Goal: Information Seeking & Learning: Find specific fact

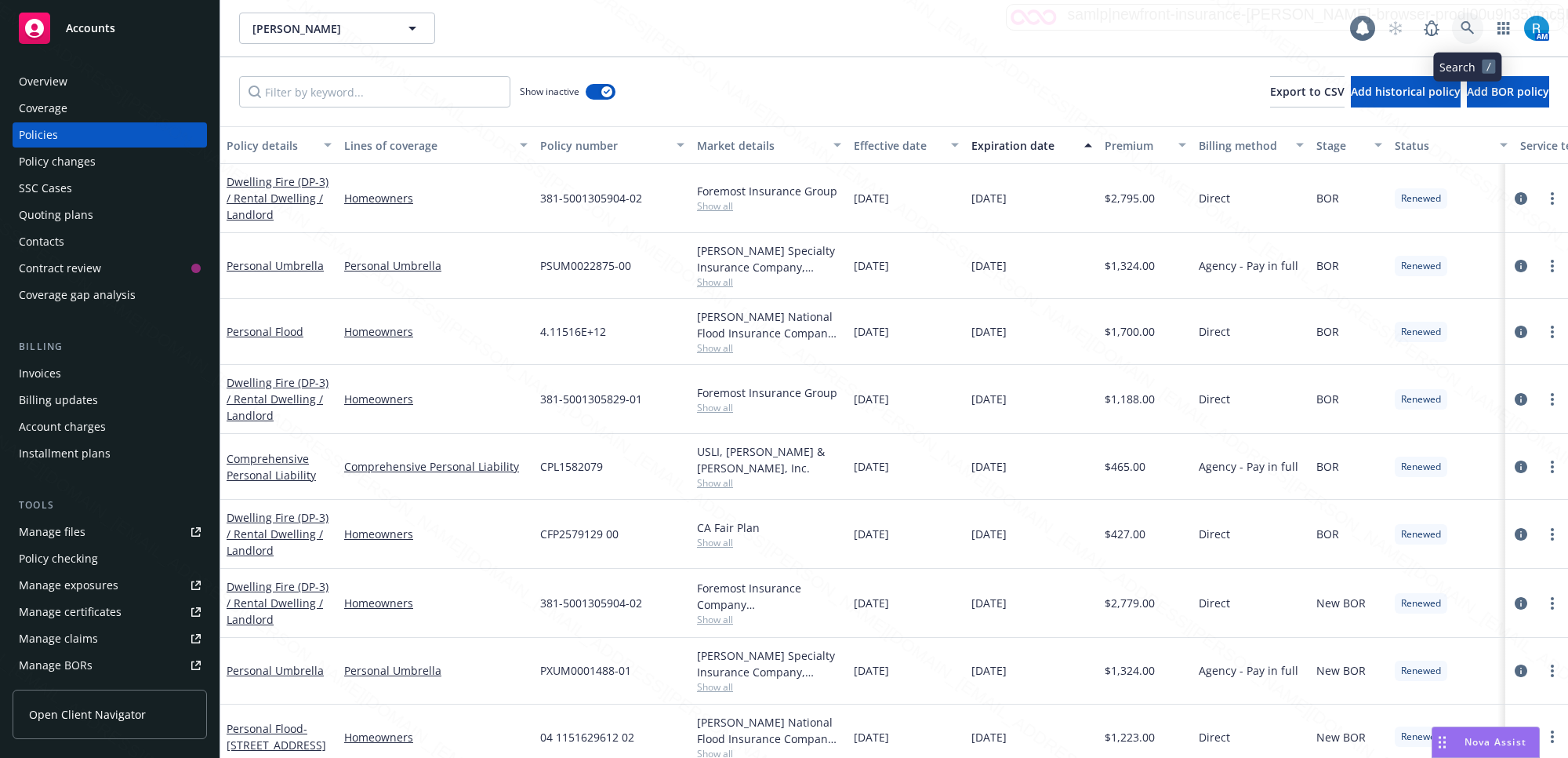
click at [1470, 26] on icon at bounding box center [1468, 28] width 13 height 13
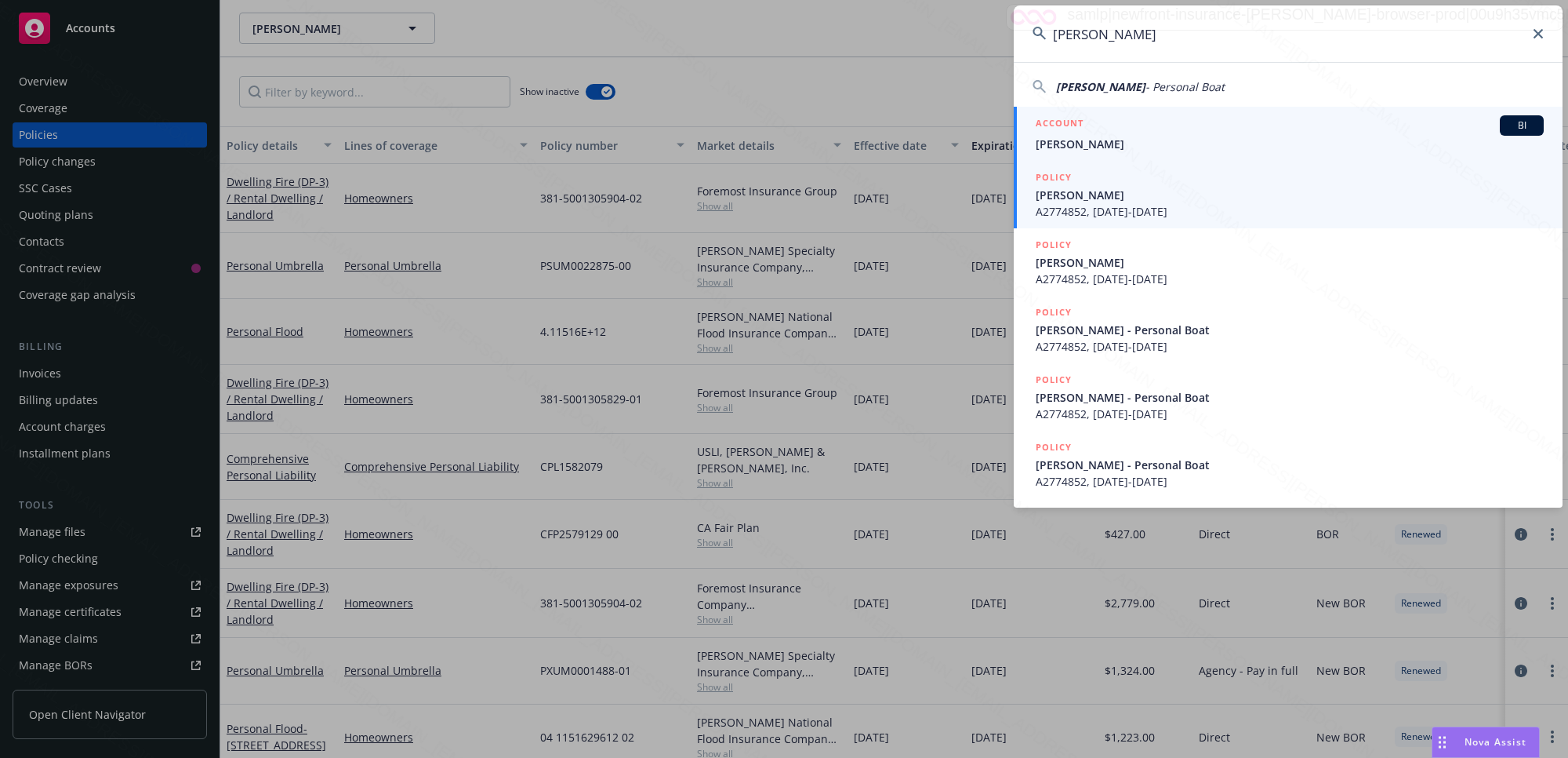
type input "[PERSON_NAME]"
click at [1123, 143] on span "[PERSON_NAME]" at bounding box center [1289, 144] width 508 height 17
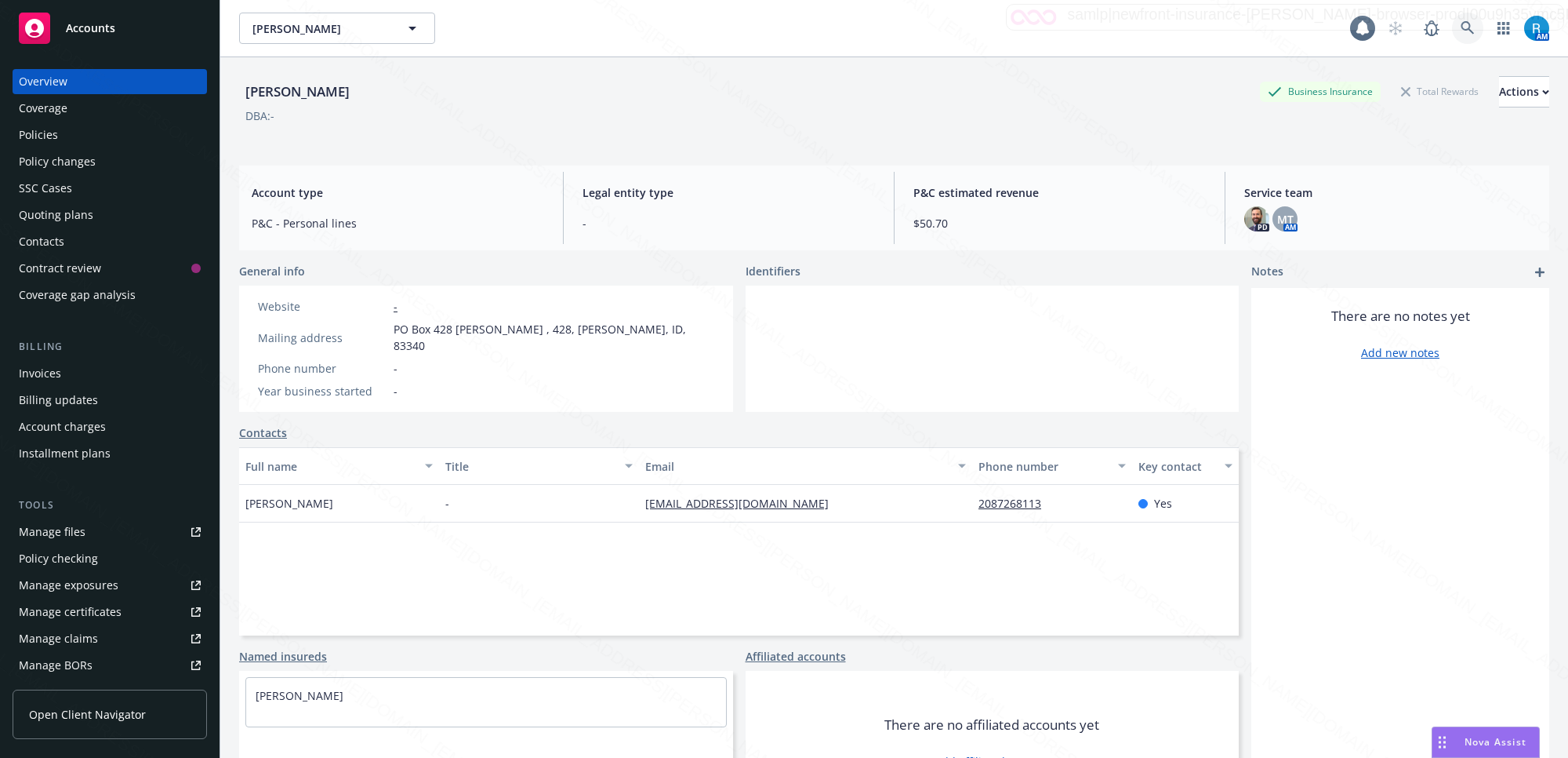
click at [1461, 28] on icon at bounding box center [1468, 28] width 14 height 14
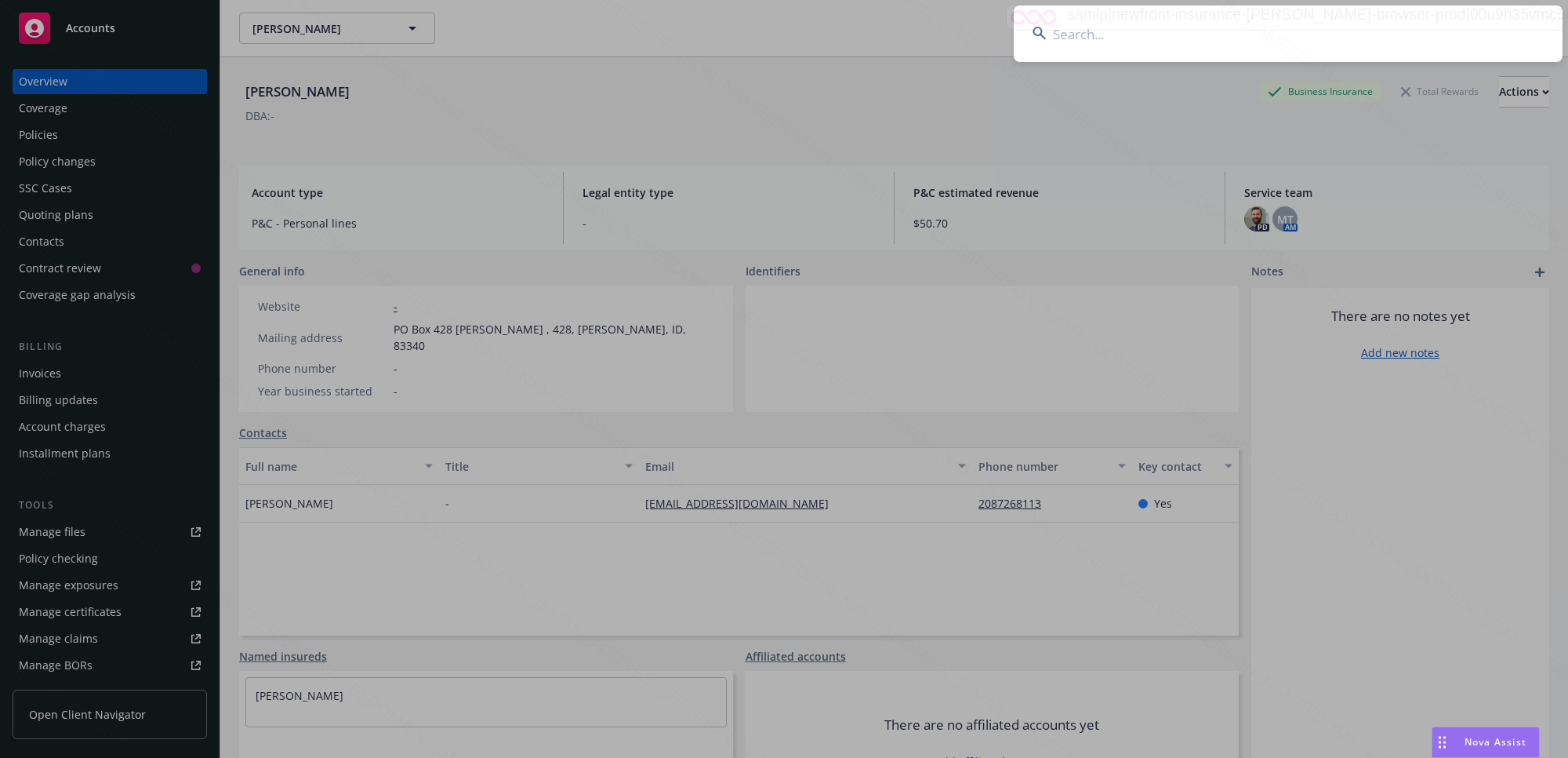
type input "[PERSON_NAME]"
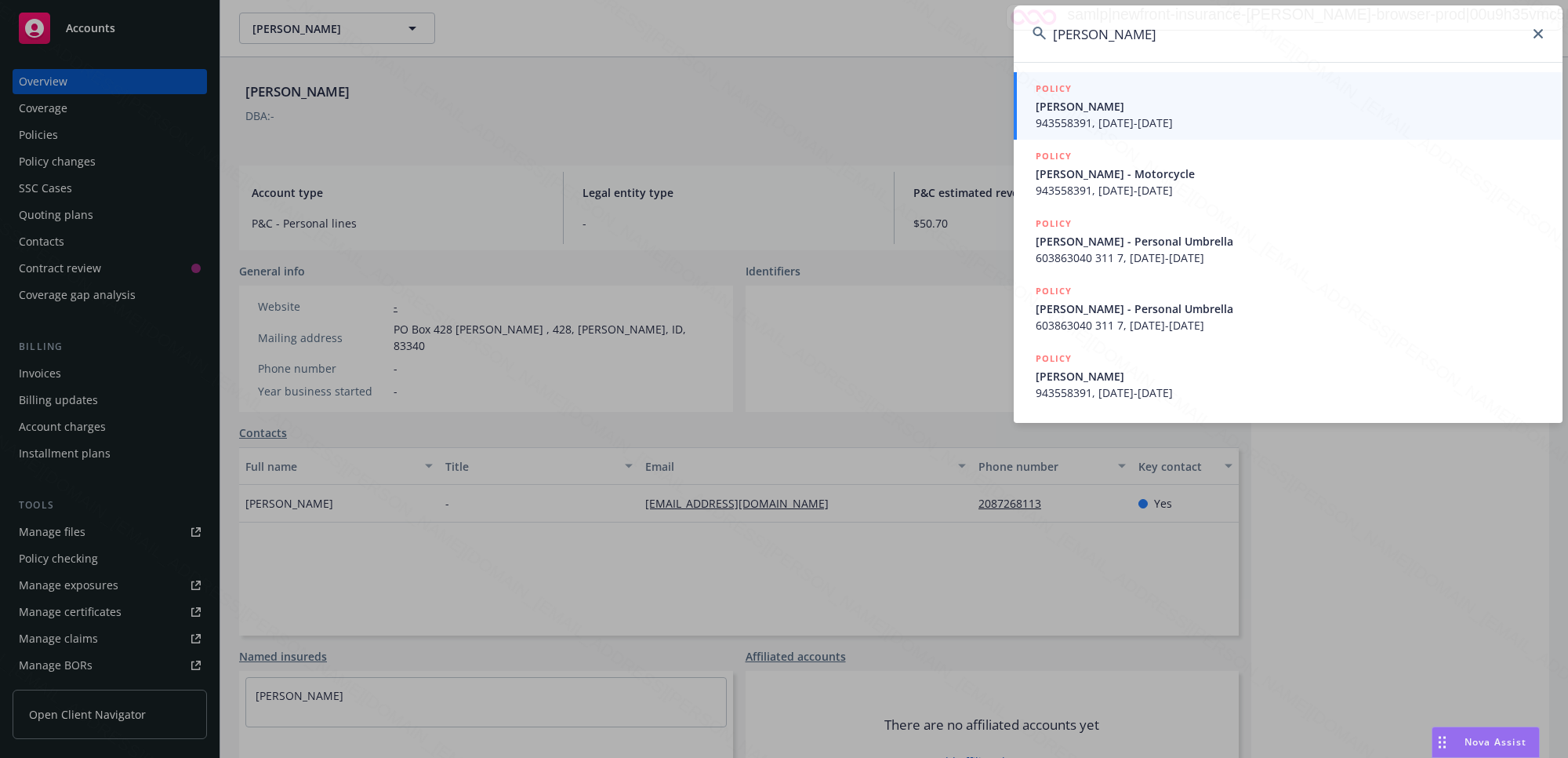
click at [1092, 96] on div "POLICY" at bounding box center [1289, 89] width 508 height 18
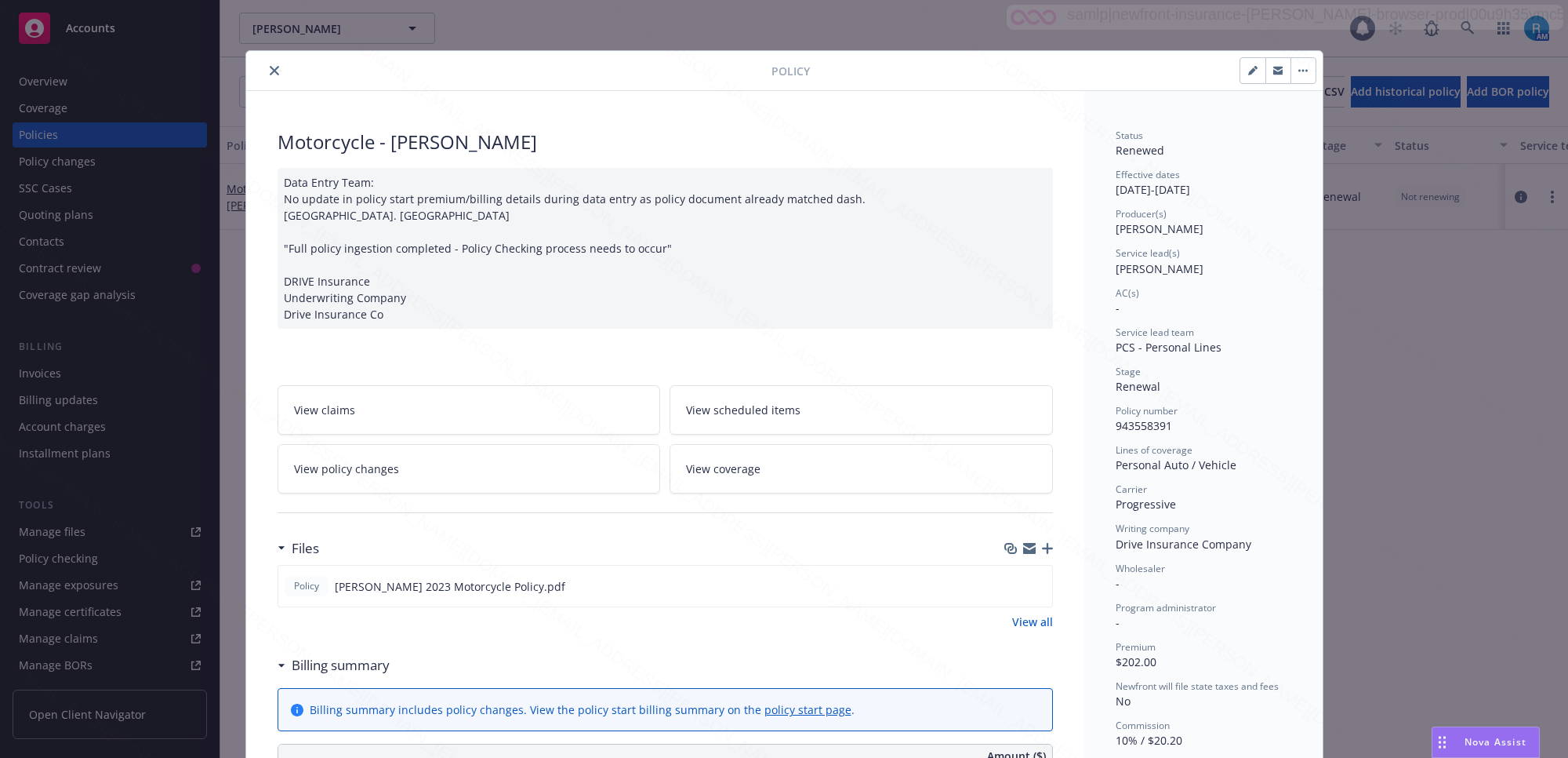
click at [270, 68] on icon "close" at bounding box center [274, 70] width 9 height 9
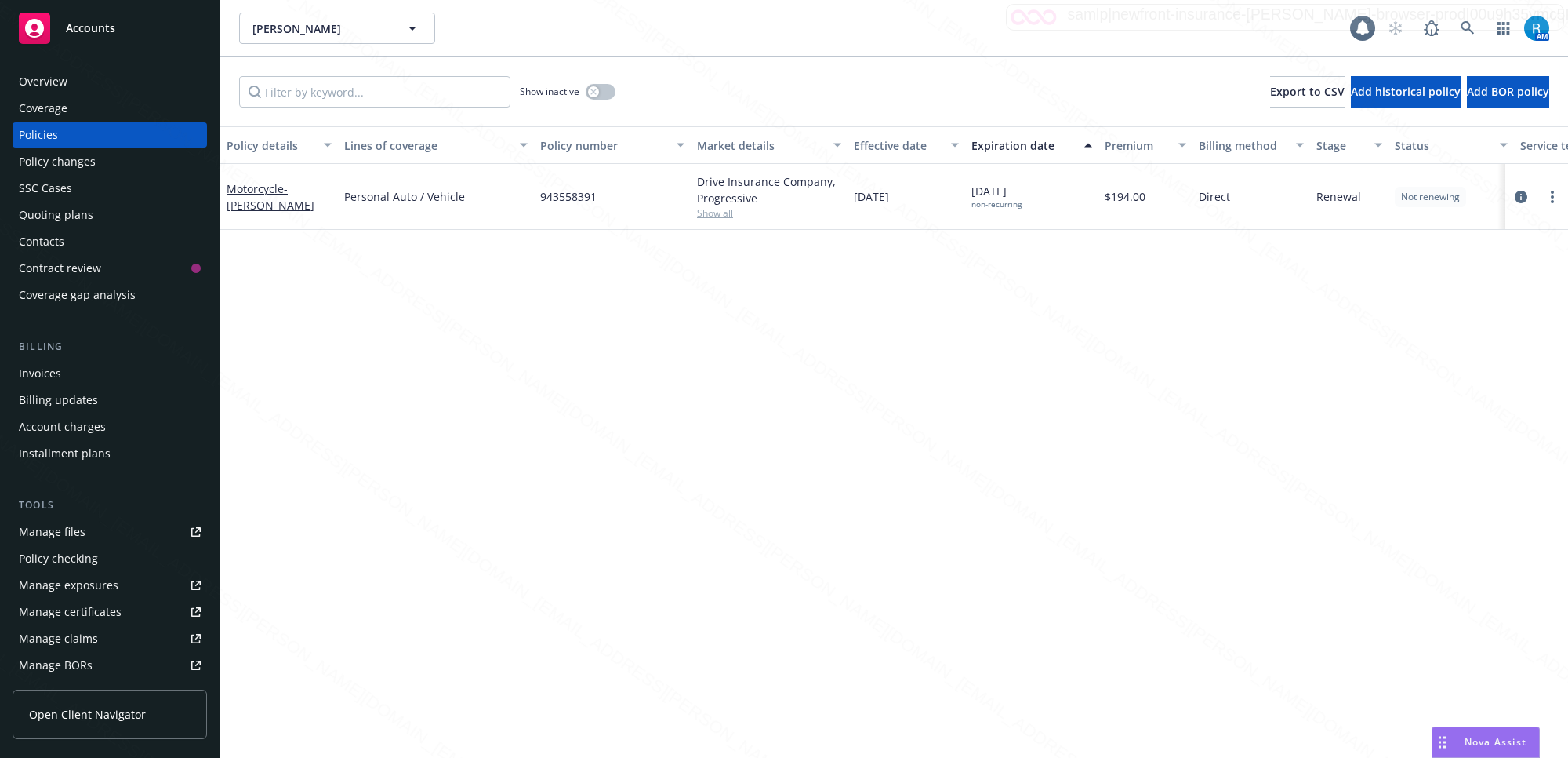
click at [45, 80] on div "Overview" at bounding box center [43, 81] width 49 height 25
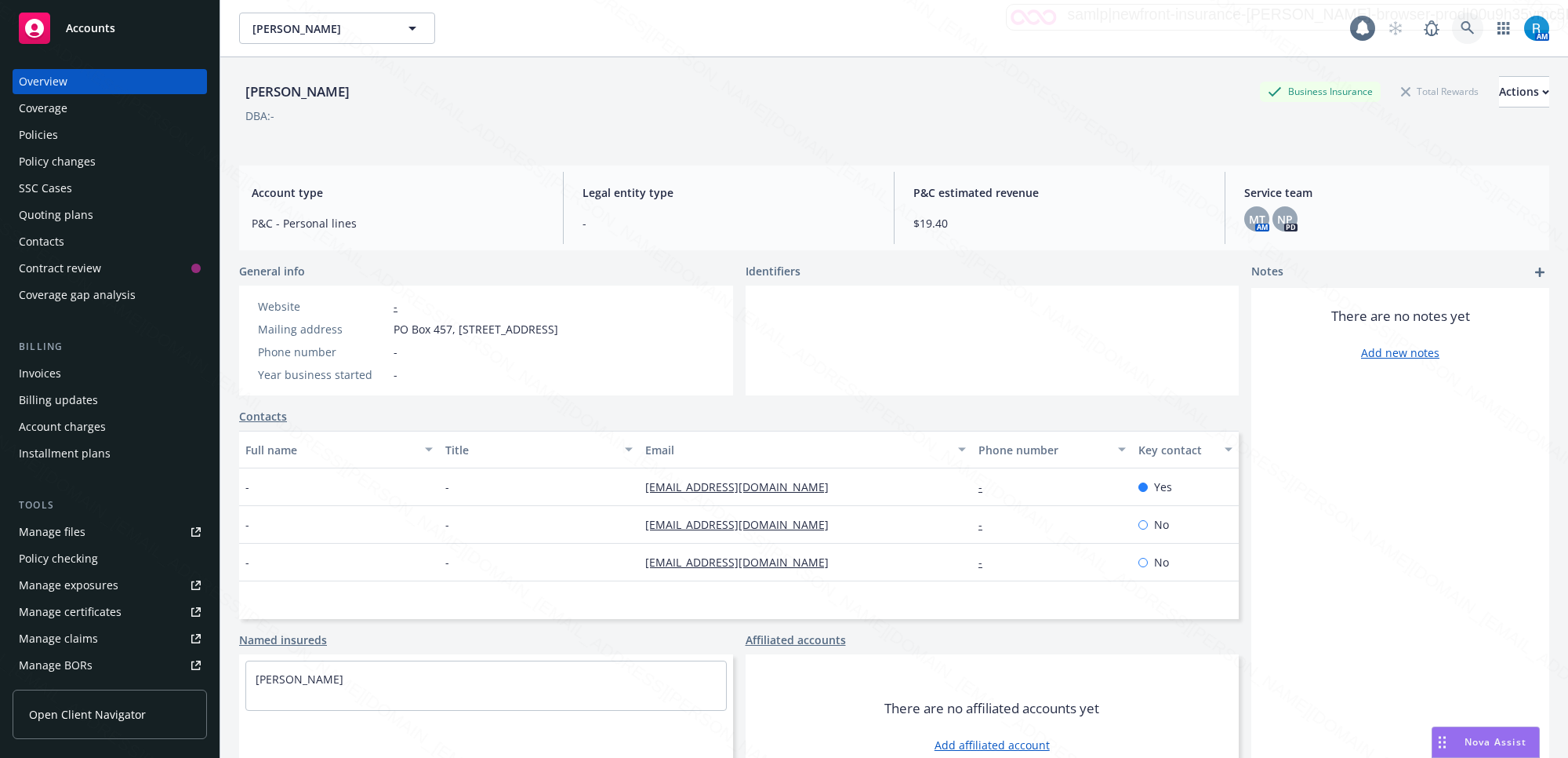
click at [1461, 28] on icon at bounding box center [1468, 28] width 14 height 14
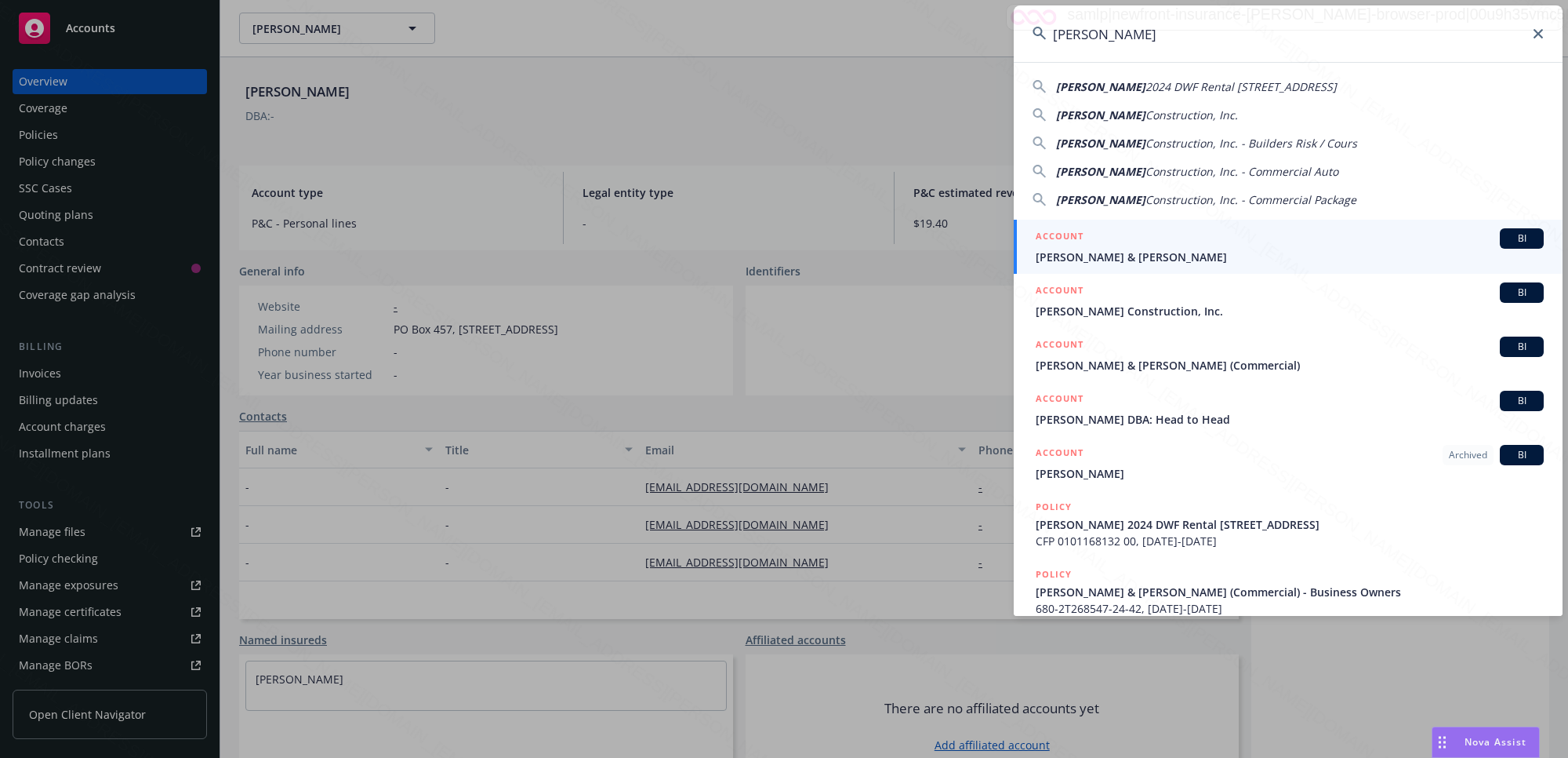
type input "[PERSON_NAME]"
click at [1100, 255] on span "[PERSON_NAME] & [PERSON_NAME]" at bounding box center [1289, 257] width 508 height 17
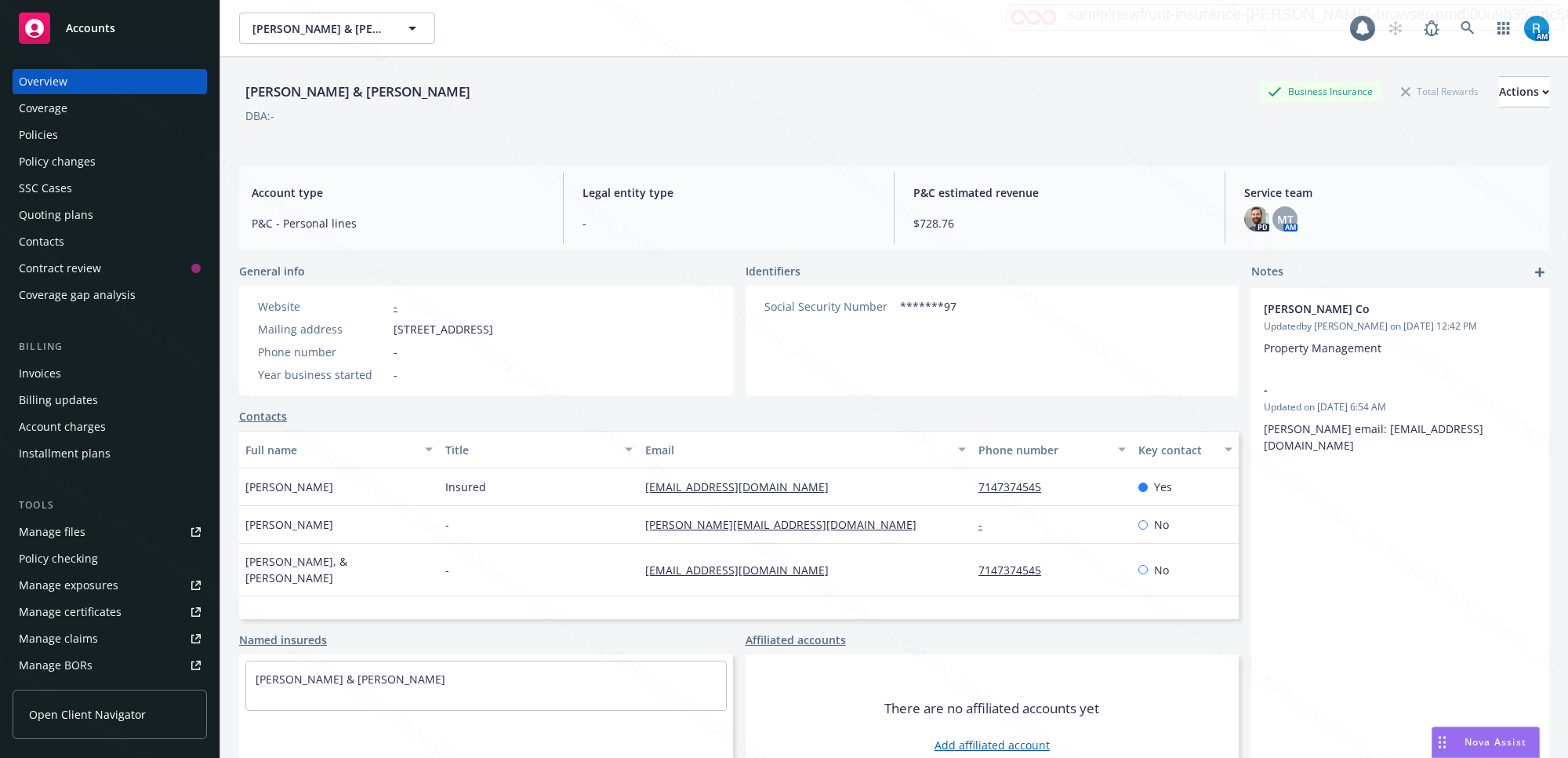
click at [65, 146] on div "Policies" at bounding box center [109, 135] width 182 height 25
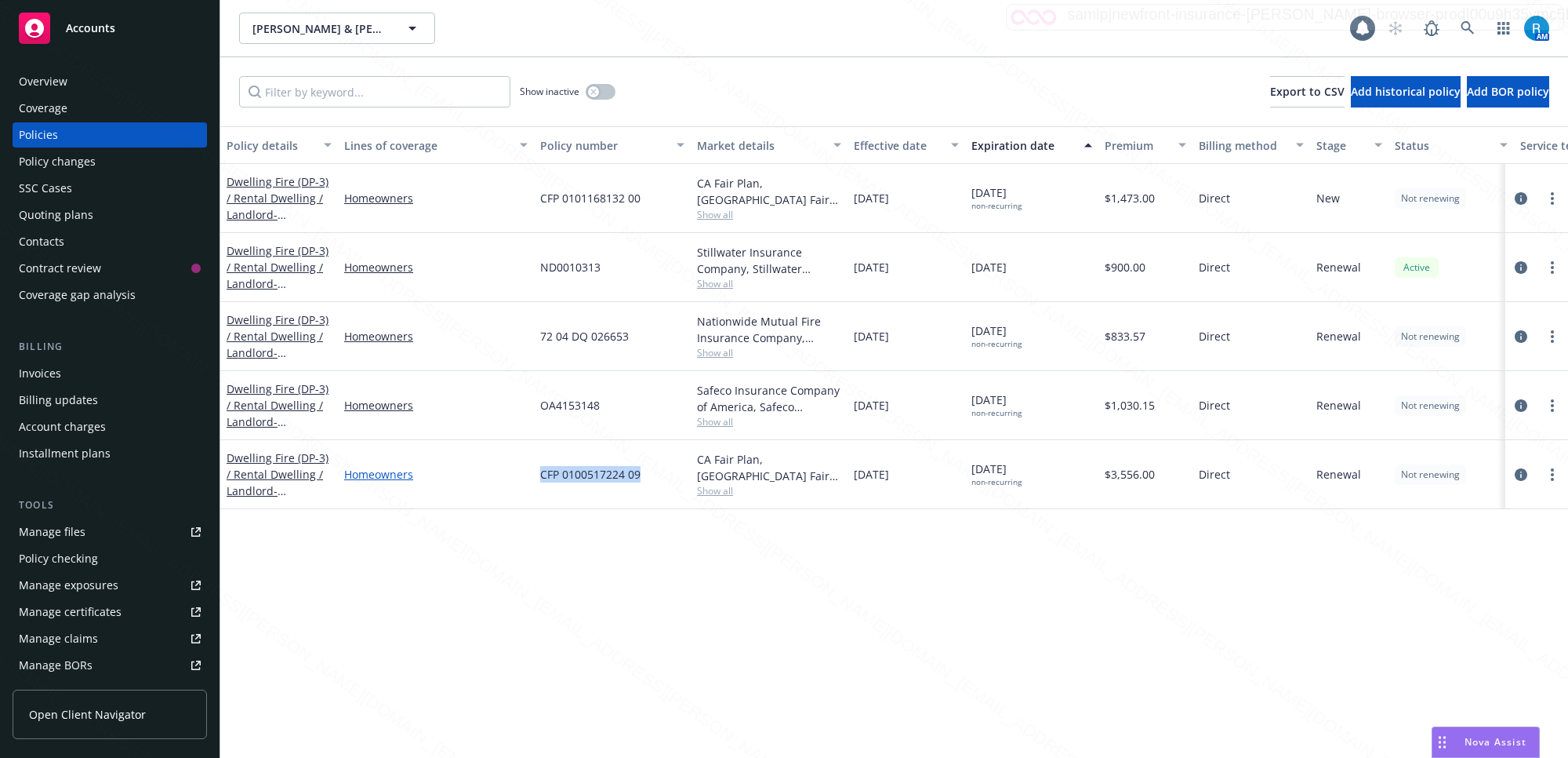
drag, startPoint x: 652, startPoint y: 479, endPoint x: 522, endPoint y: 479, distance: 130.0
click at [522, 479] on div "Dwelling Fire (DP-3) / Rental Dwelling / Landlord - [STREET_ADDRESS] Homeowners…" at bounding box center [977, 474] width 1514 height 69
copy div "CFP 0100517224 09"
click at [79, 86] on div "Overview" at bounding box center [109, 81] width 182 height 25
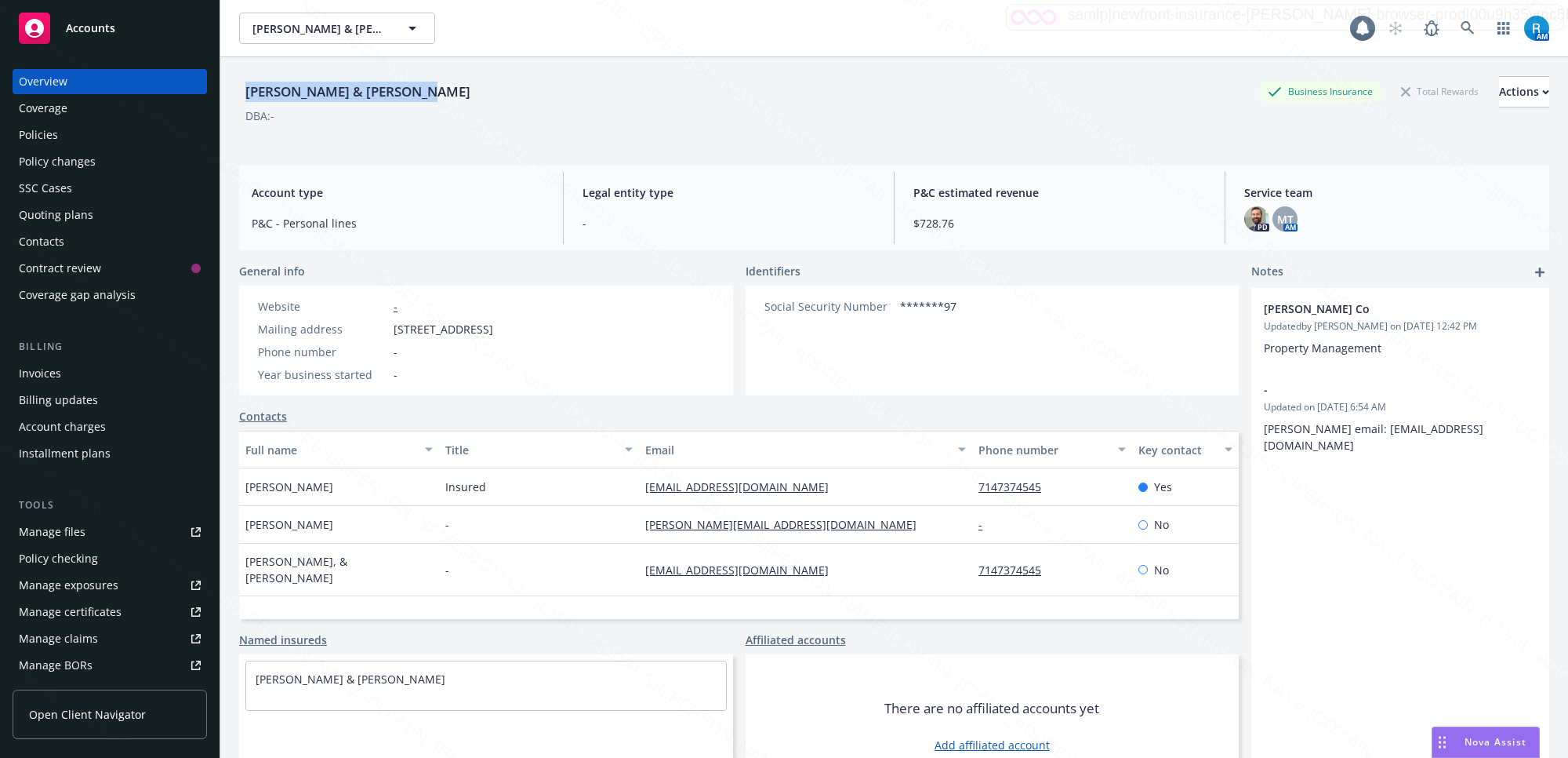
drag, startPoint x: 417, startPoint y: 95, endPoint x: 237, endPoint y: 85, distance: 180.3
click at [237, 85] on div "[PERSON_NAME] & [PERSON_NAME] Business Insurance Total Rewards Actions DBA: - A…" at bounding box center [894, 436] width 1348 height 758
click at [797, 137] on div "[PERSON_NAME] & [PERSON_NAME] Business Insurance Total Rewards Actions DBA: -" at bounding box center [894, 108] width 1310 height 64
click at [602, 327] on div "Website - Mailing address [STREET_ADDRESS] Phone number - Year business started…" at bounding box center [486, 340] width 494 height 110
drag, startPoint x: 387, startPoint y: 331, endPoint x: 600, endPoint y: 331, distance: 213.0
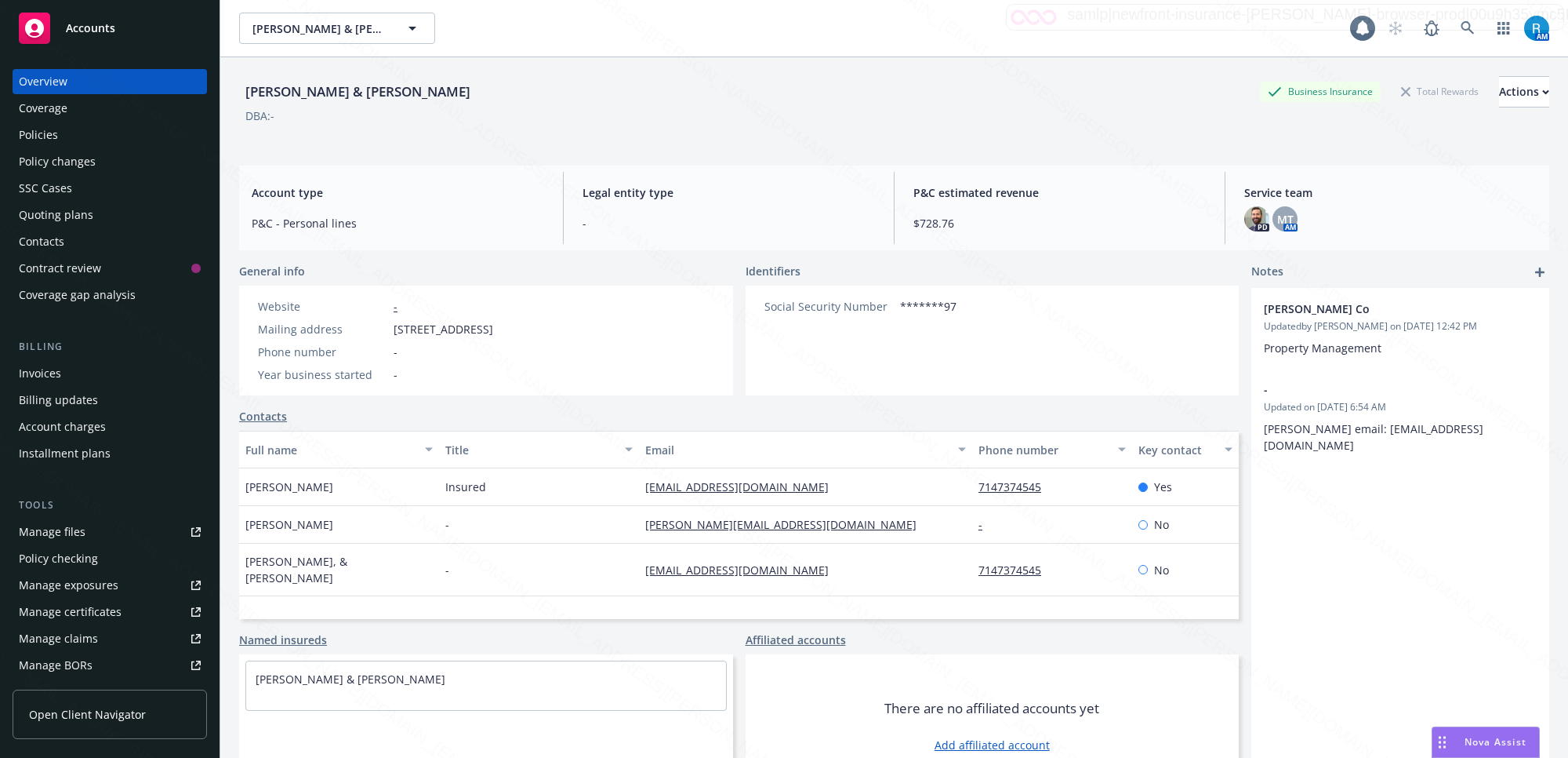
click at [512, 331] on div "Website - Mailing address [STREET_ADDRESS] Phone number - Year business started…" at bounding box center [376, 340] width 273 height 110
copy div "[STREET_ADDRESS]"
click at [57, 140] on div "Policies" at bounding box center [109, 135] width 182 height 25
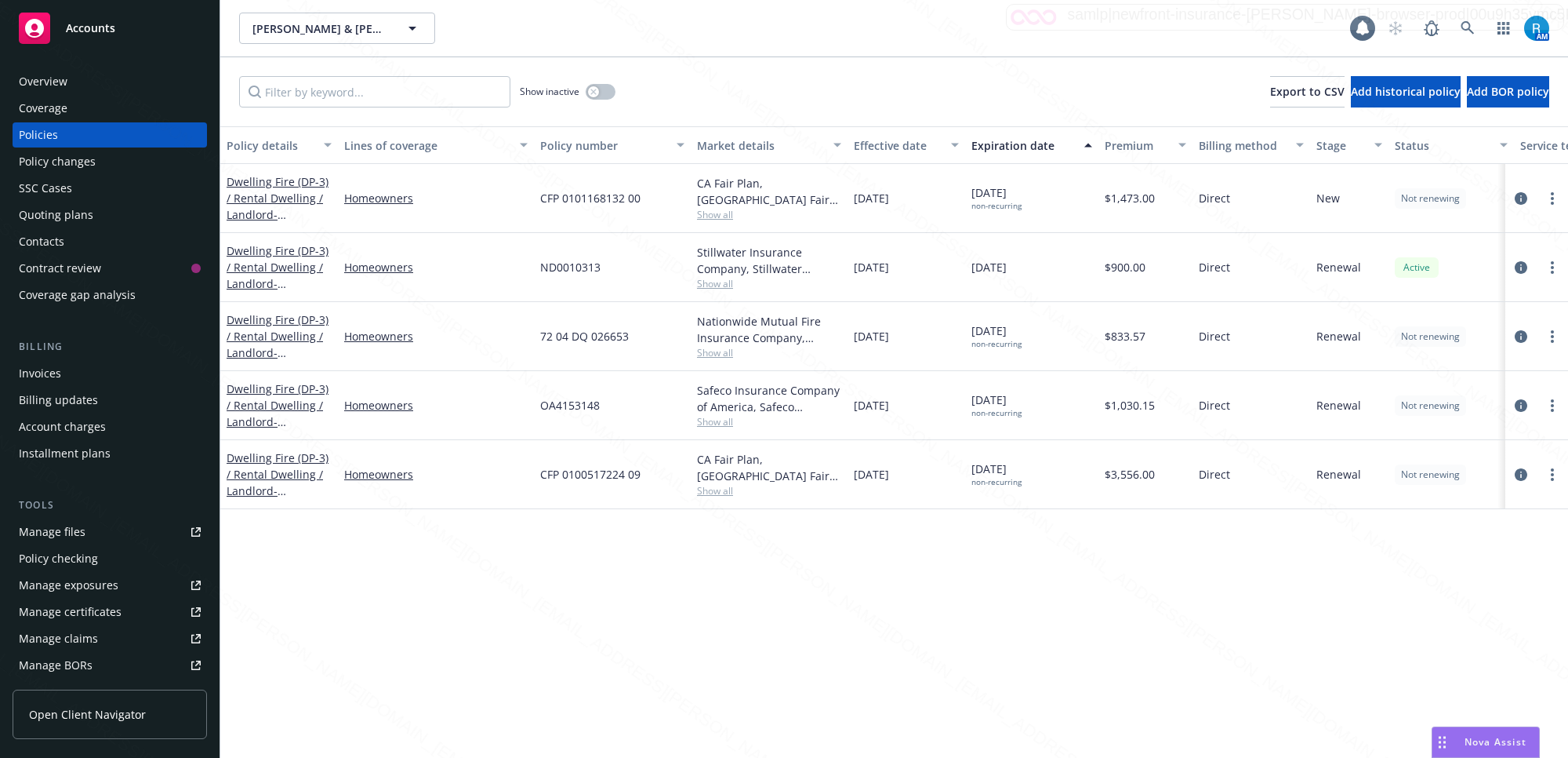
click at [1517, 200] on icon "circleInformation" at bounding box center [1521, 198] width 13 height 13
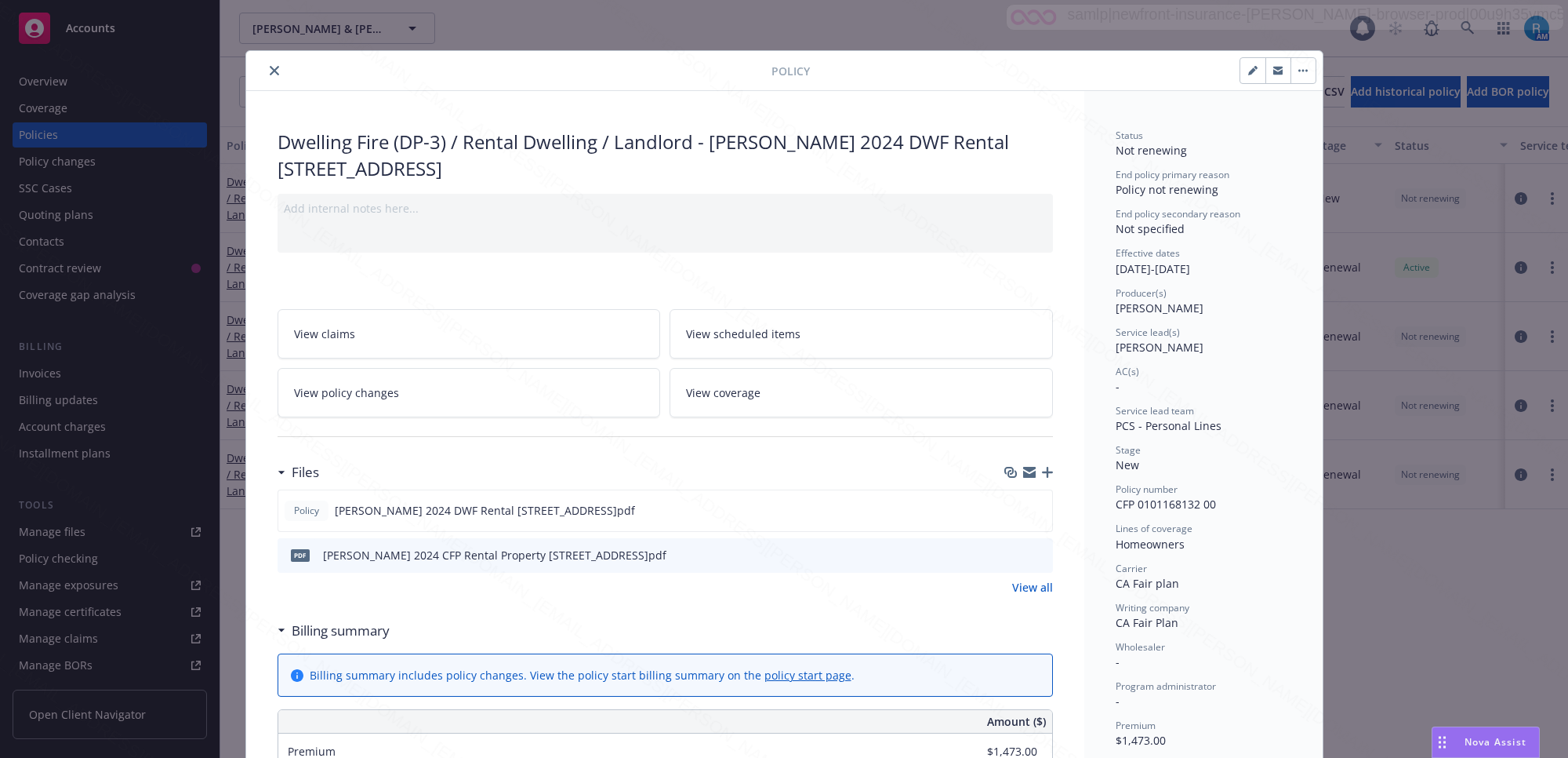
drag, startPoint x: 590, startPoint y: 193, endPoint x: 538, endPoint y: 193, distance: 52.0
click at [538, 193] on body "Accounts Overview Coverage Policies Policy changes SSC Cases Quoting plans Cont…" at bounding box center [784, 379] width 1568 height 758
click at [1229, 507] on div "Policy number CFP 0101168132 00" at bounding box center [1204, 498] width 176 height 30
drag, startPoint x: 1109, startPoint y: 504, endPoint x: 1223, endPoint y: 502, distance: 114.0
click at [1218, 502] on div "Policy number CFP 0101168132 00" at bounding box center [1204, 498] width 176 height 30
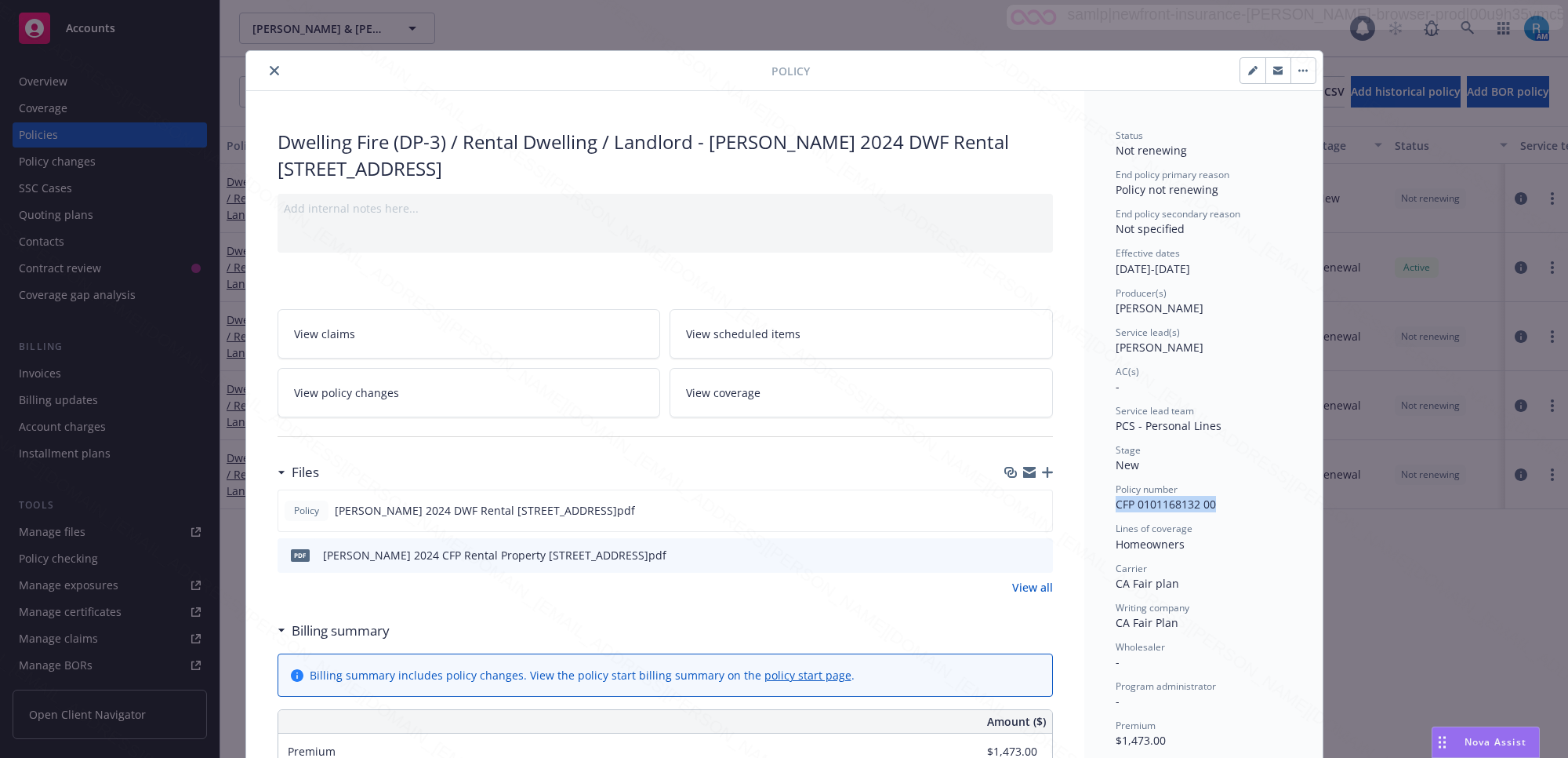
copy span "CFP 0101168132 00"
click at [703, 134] on div "Dwelling Fire (DP-3) / Rental Dwelling / Landlord - [PERSON_NAME] 2024 DWF Rent…" at bounding box center [666, 155] width 775 height 53
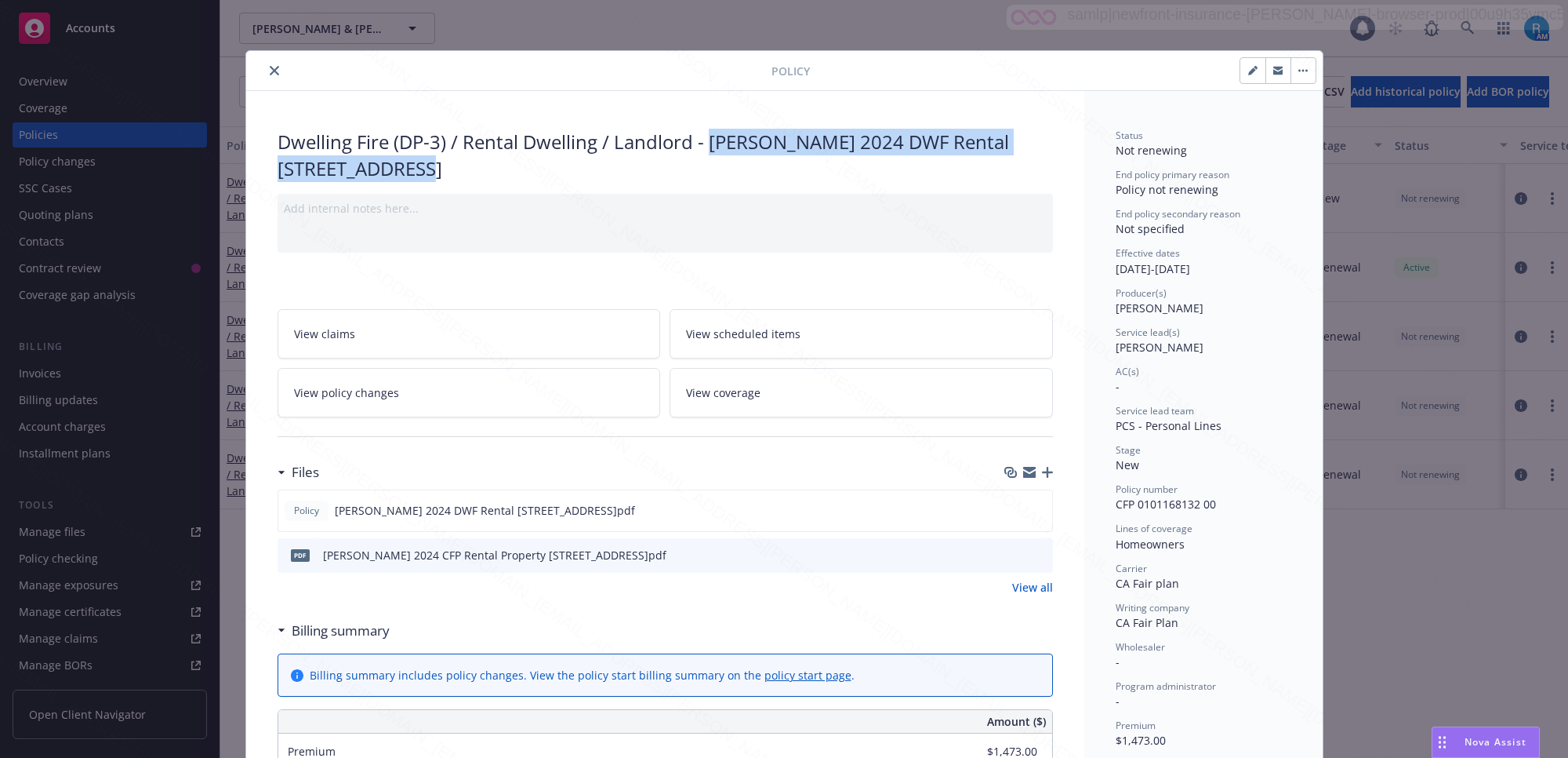
drag, startPoint x: 704, startPoint y: 140, endPoint x: 972, endPoint y: 157, distance: 268.5
click at [972, 157] on div "Dwelling Fire (DP-3) / Rental Dwelling / Landlord - [PERSON_NAME] 2024 DWF Rent…" at bounding box center [666, 155] width 775 height 53
copy div "[PERSON_NAME] 2024 DWF Rental [STREET_ADDRESS]"
click at [1031, 513] on icon "preview file" at bounding box center [1037, 508] width 14 height 11
click at [270, 69] on icon "close" at bounding box center [274, 70] width 9 height 9
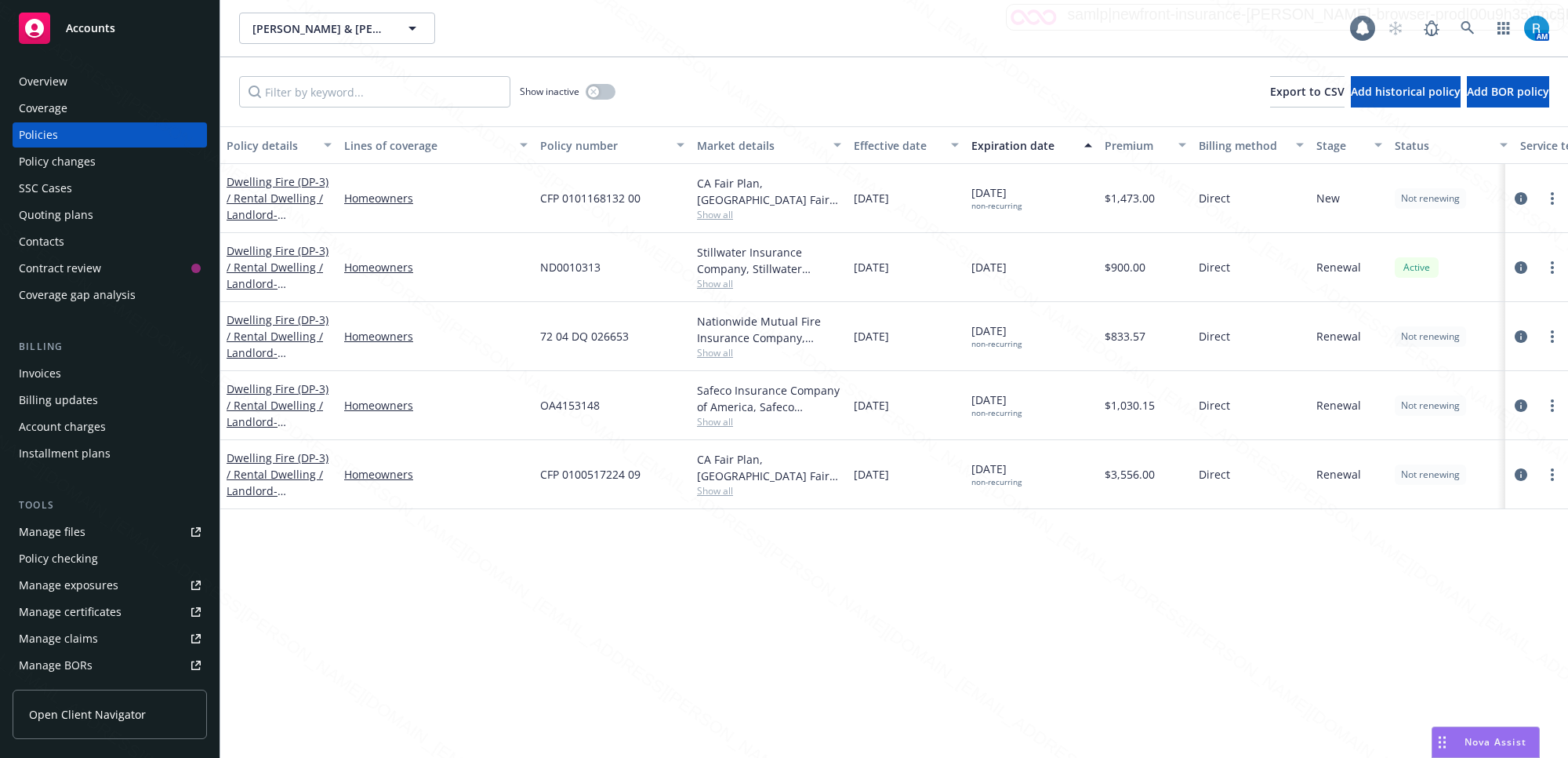
click at [71, 75] on div "Overview" at bounding box center [109, 81] width 182 height 25
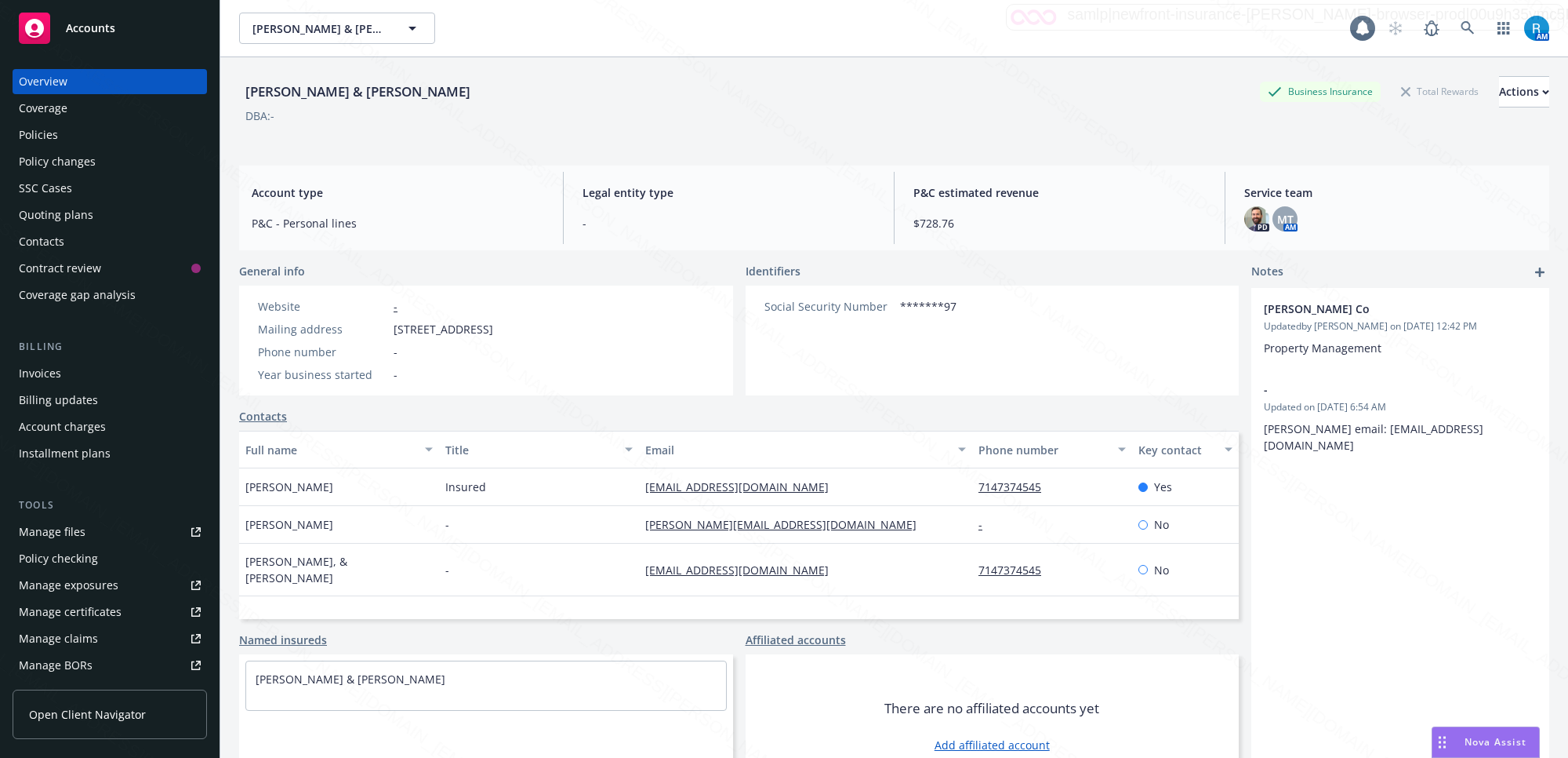
click at [52, 130] on div "Policies" at bounding box center [38, 135] width 39 height 25
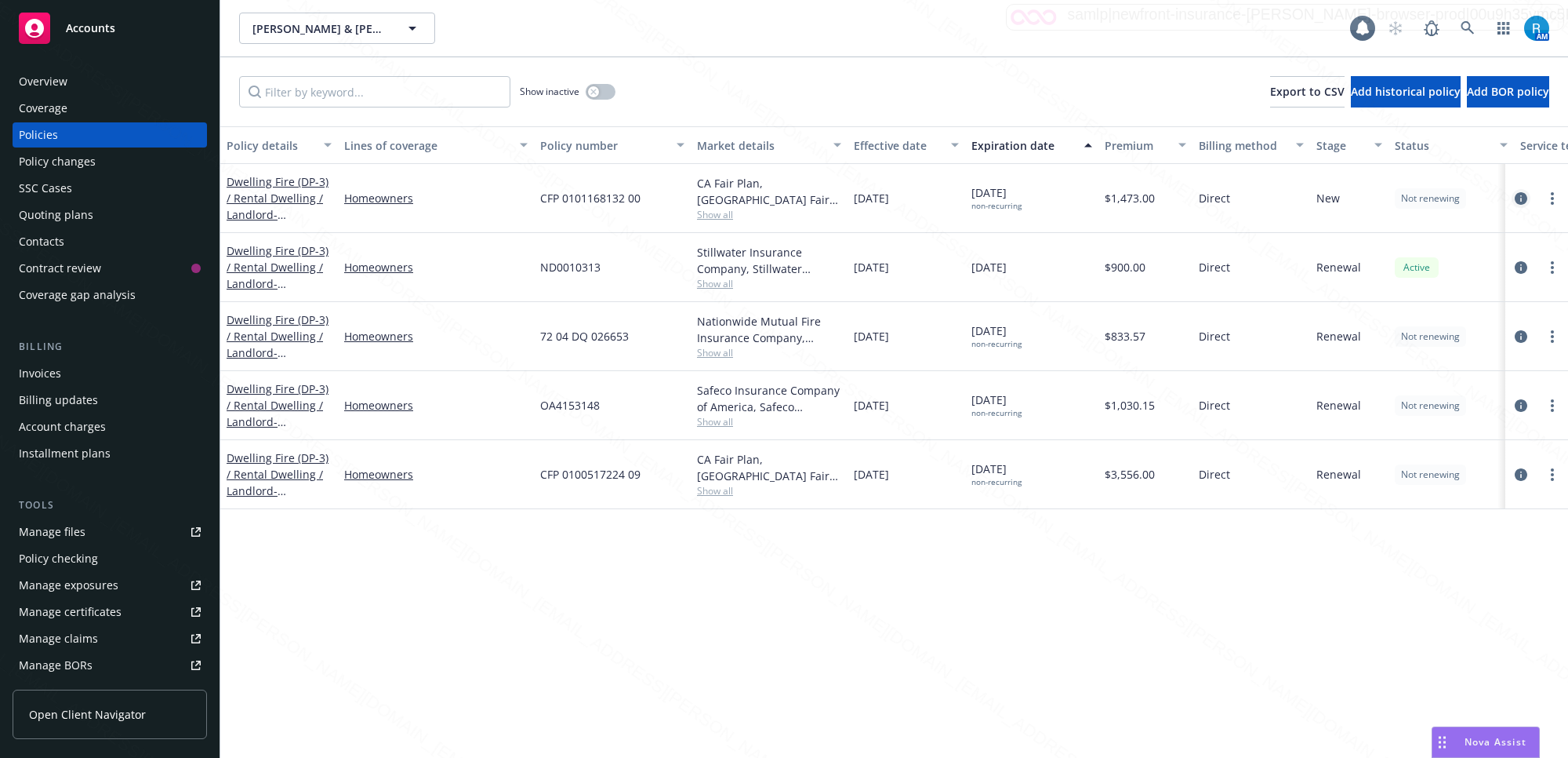
click at [1523, 196] on icon "circleInformation" at bounding box center [1521, 198] width 13 height 13
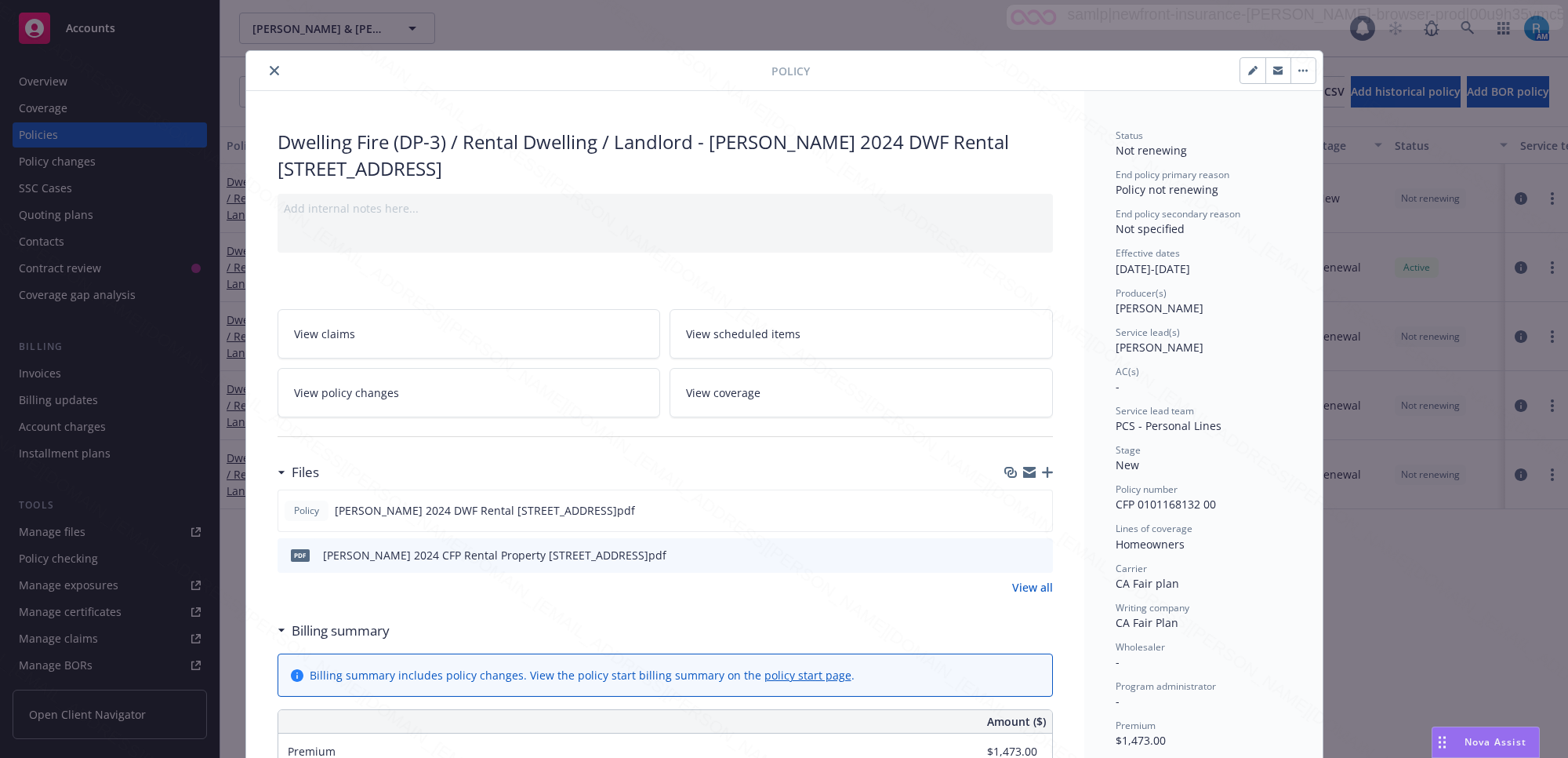
click at [270, 72] on icon "close" at bounding box center [274, 70] width 9 height 9
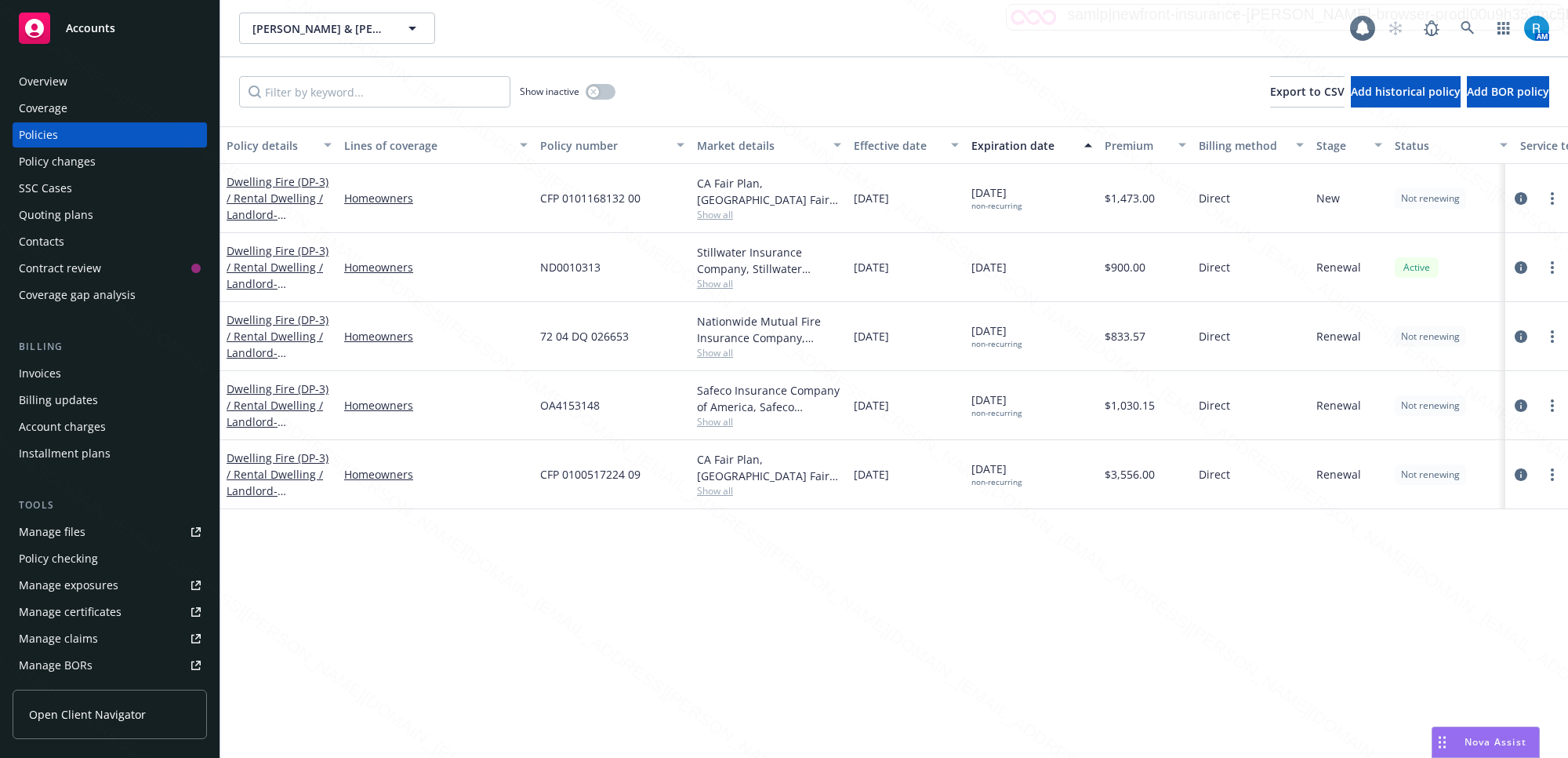
click at [59, 82] on div "Overview" at bounding box center [43, 81] width 49 height 25
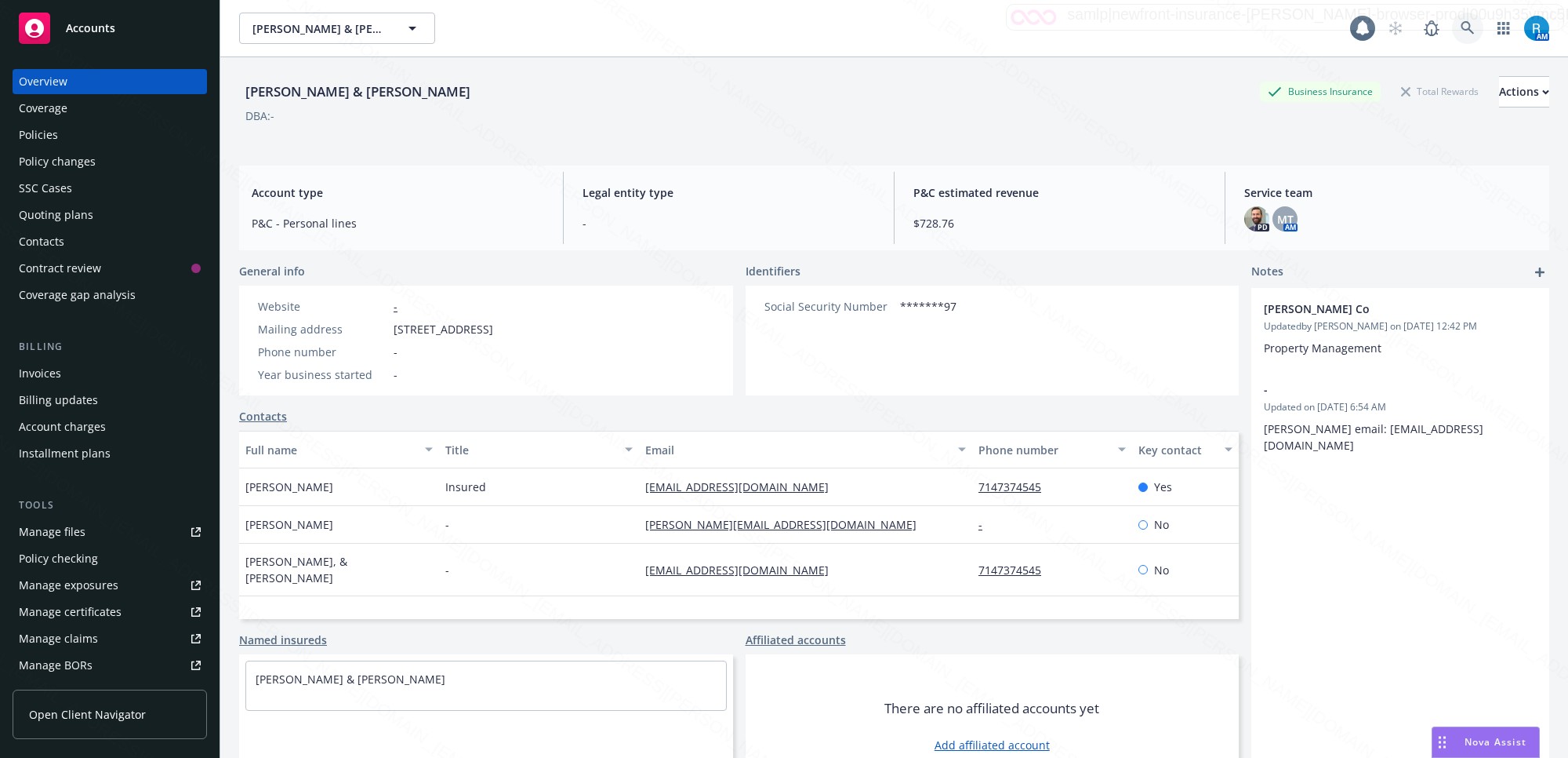
click at [1461, 24] on icon at bounding box center [1468, 28] width 14 height 14
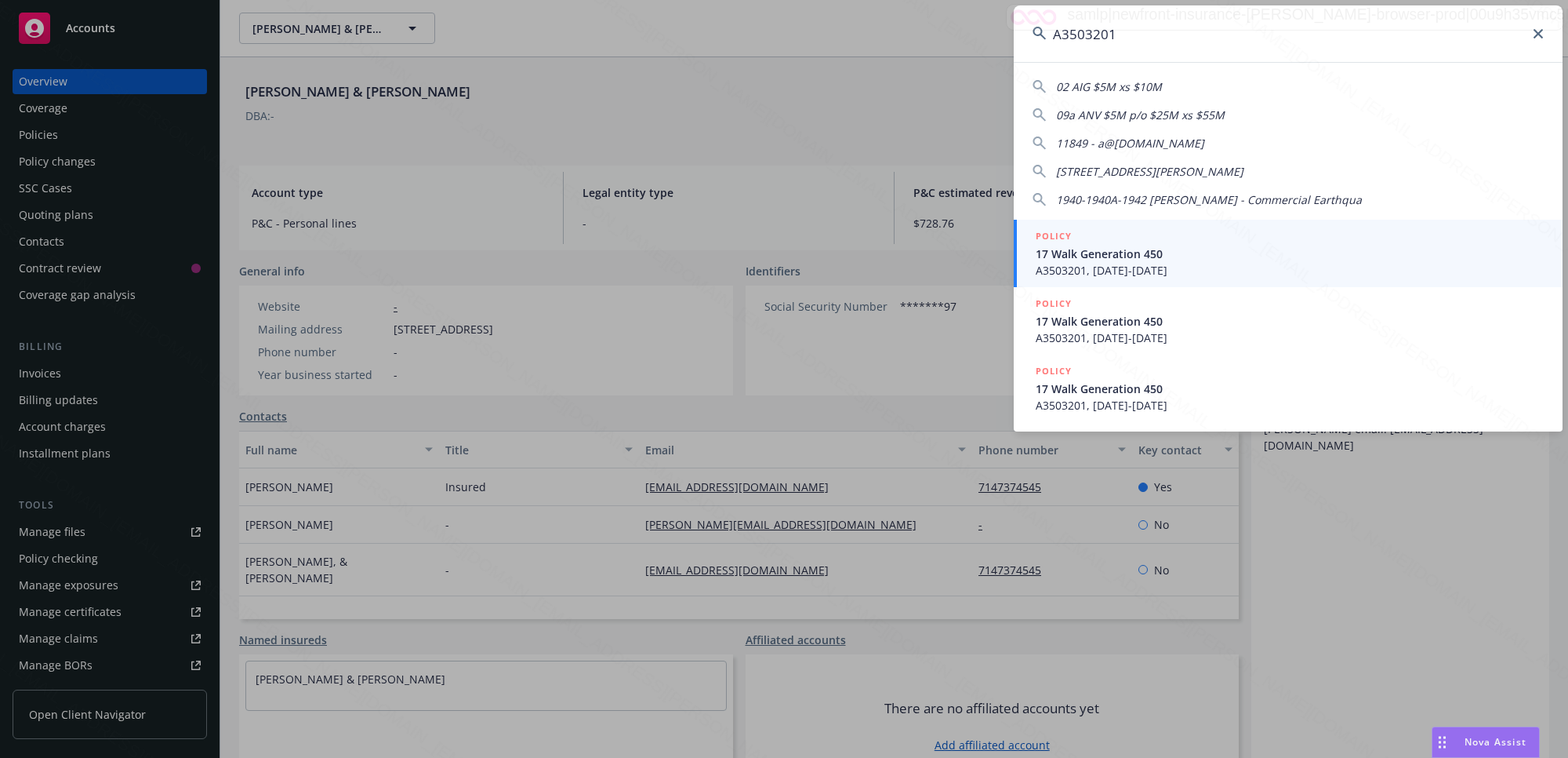
type input "A3503201"
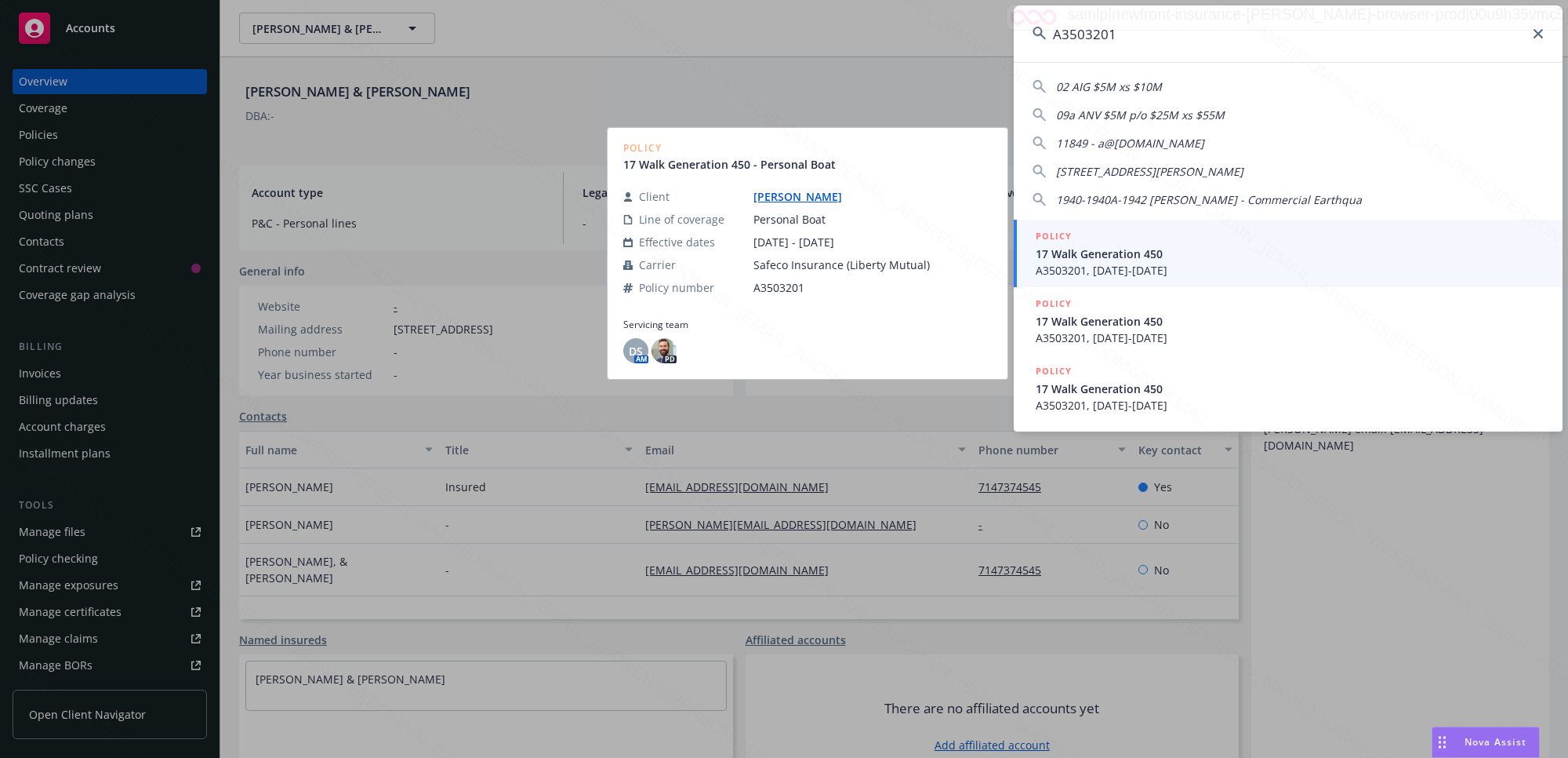
click at [1150, 260] on span "17 Walk Generation 450" at bounding box center [1289, 254] width 508 height 17
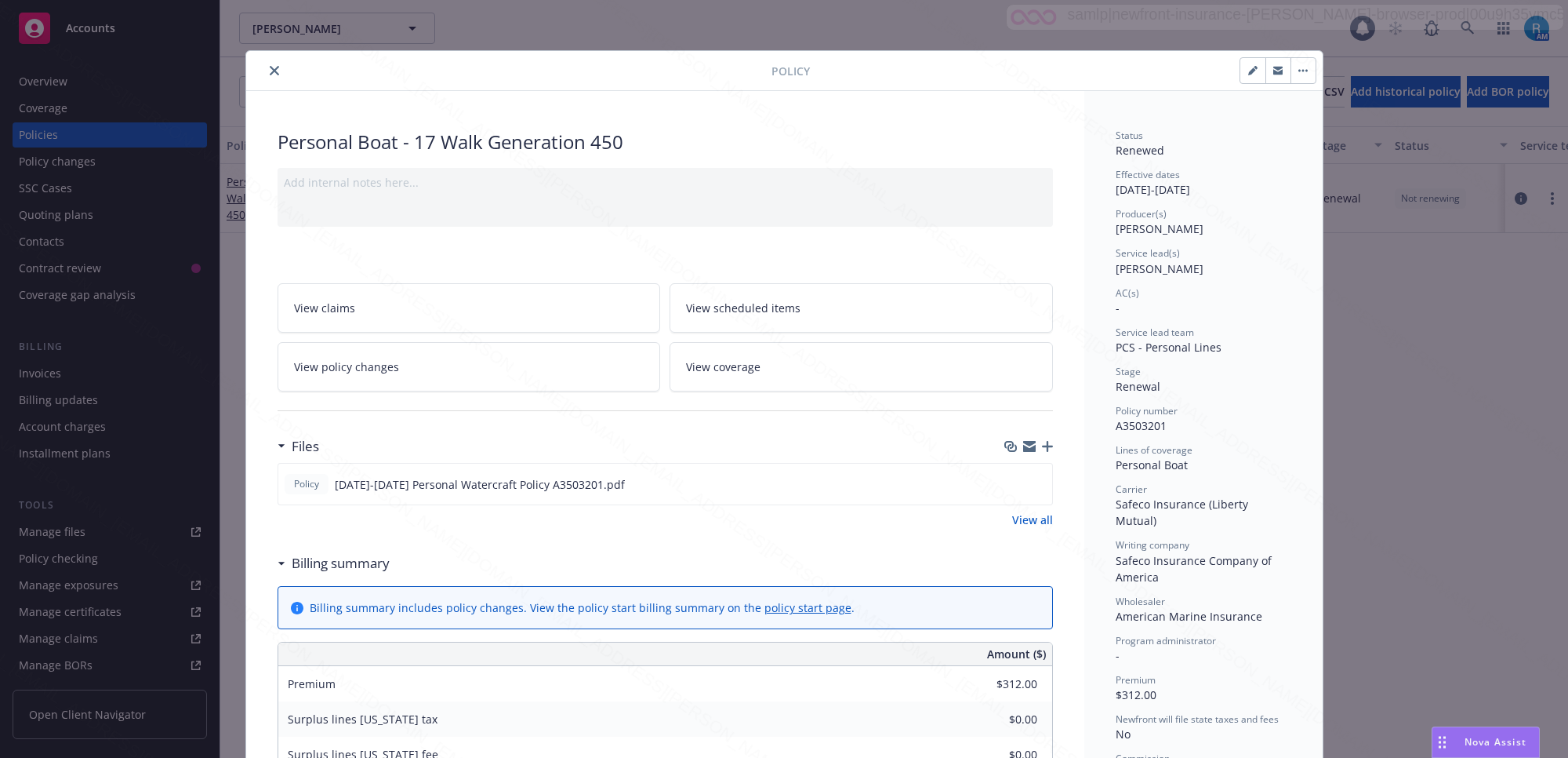
click at [270, 68] on icon "close" at bounding box center [274, 70] width 9 height 9
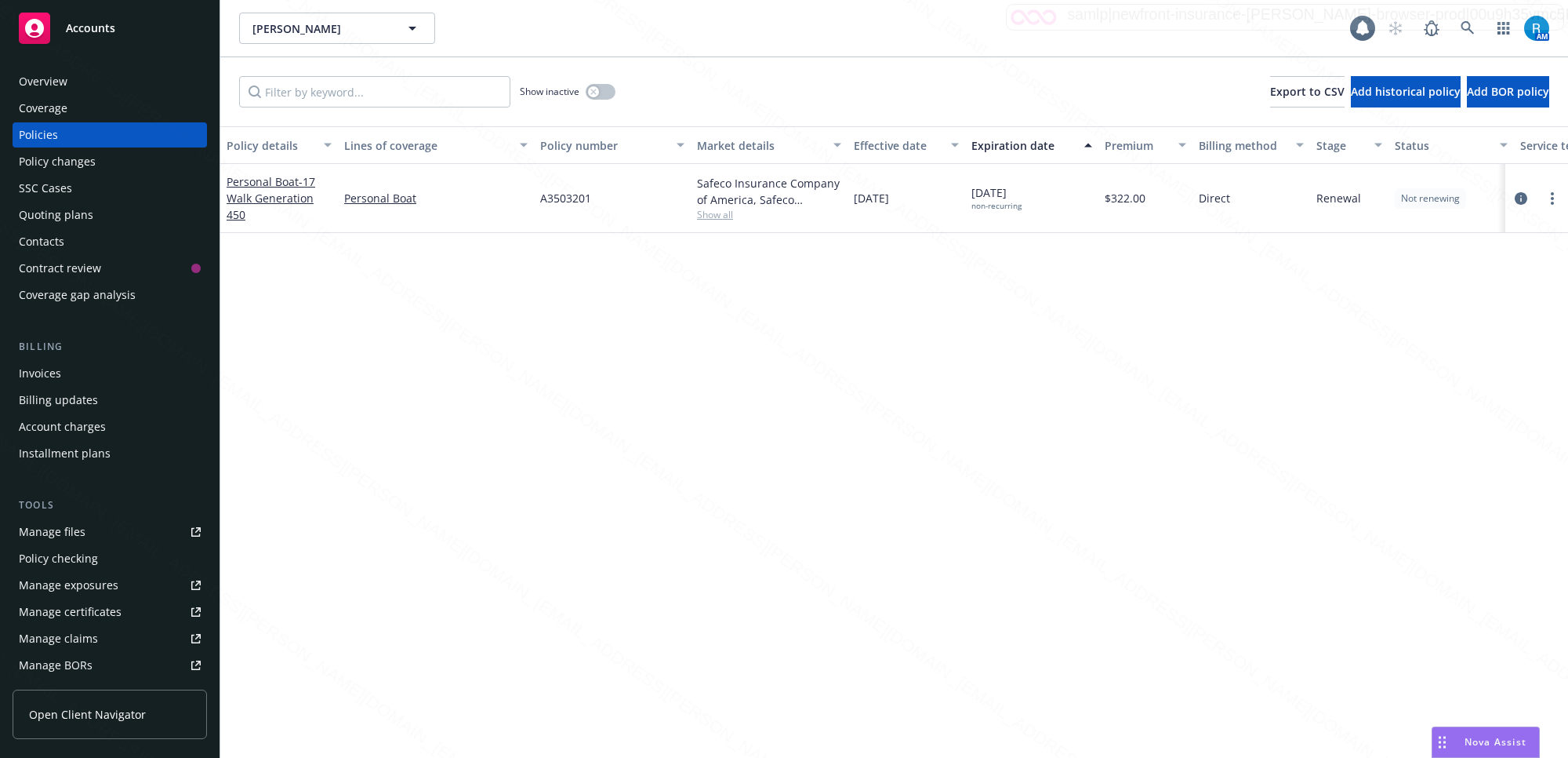
click at [103, 80] on div "Overview" at bounding box center [109, 81] width 182 height 25
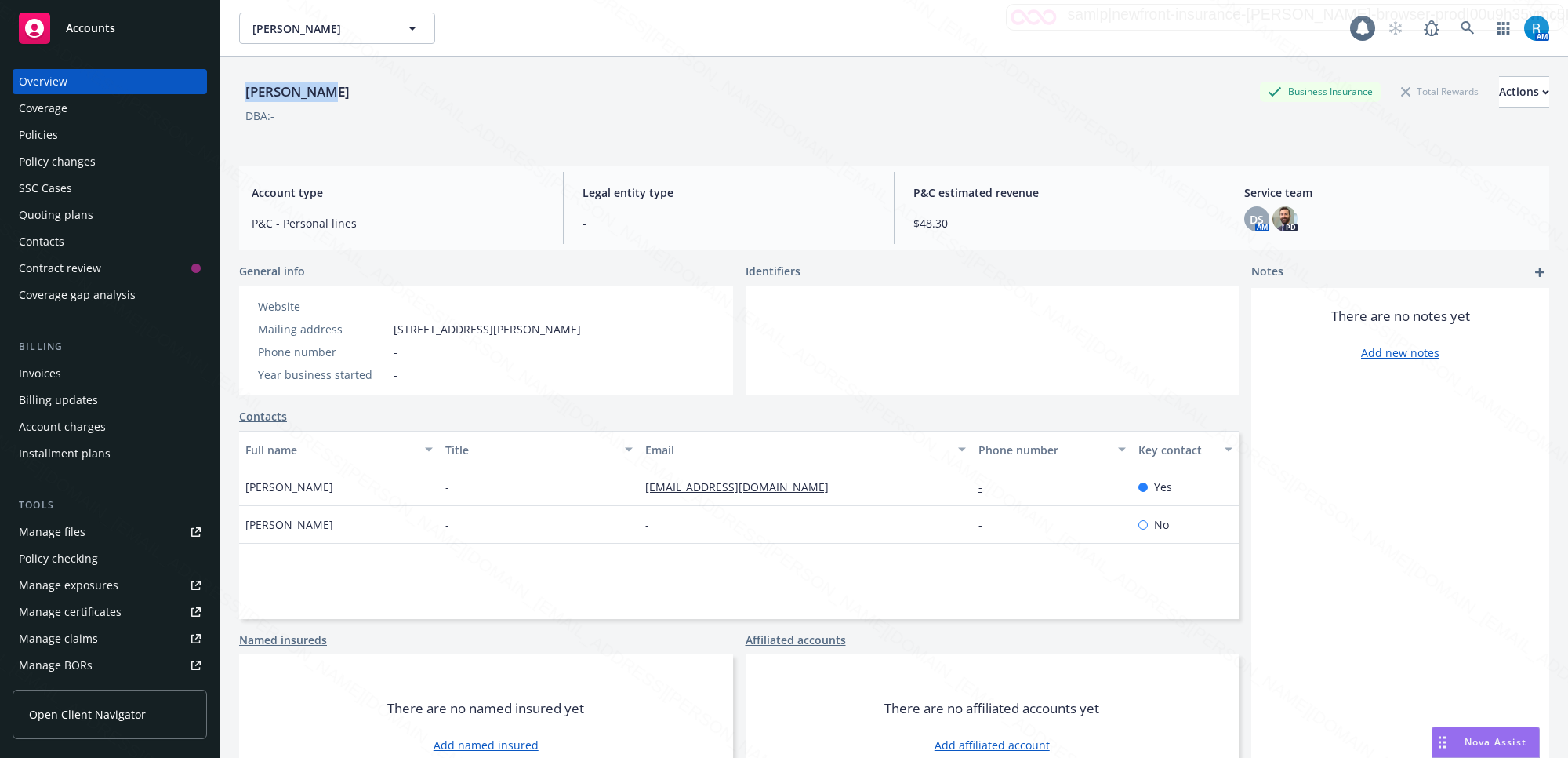
drag, startPoint x: 352, startPoint y: 95, endPoint x: 241, endPoint y: 94, distance: 111.0
click at [241, 92] on div "[PERSON_NAME] Business Insurance Total Rewards Actions" at bounding box center [894, 91] width 1310 height 31
copy div "[PERSON_NAME]"
click at [47, 139] on div "Policies" at bounding box center [38, 135] width 39 height 25
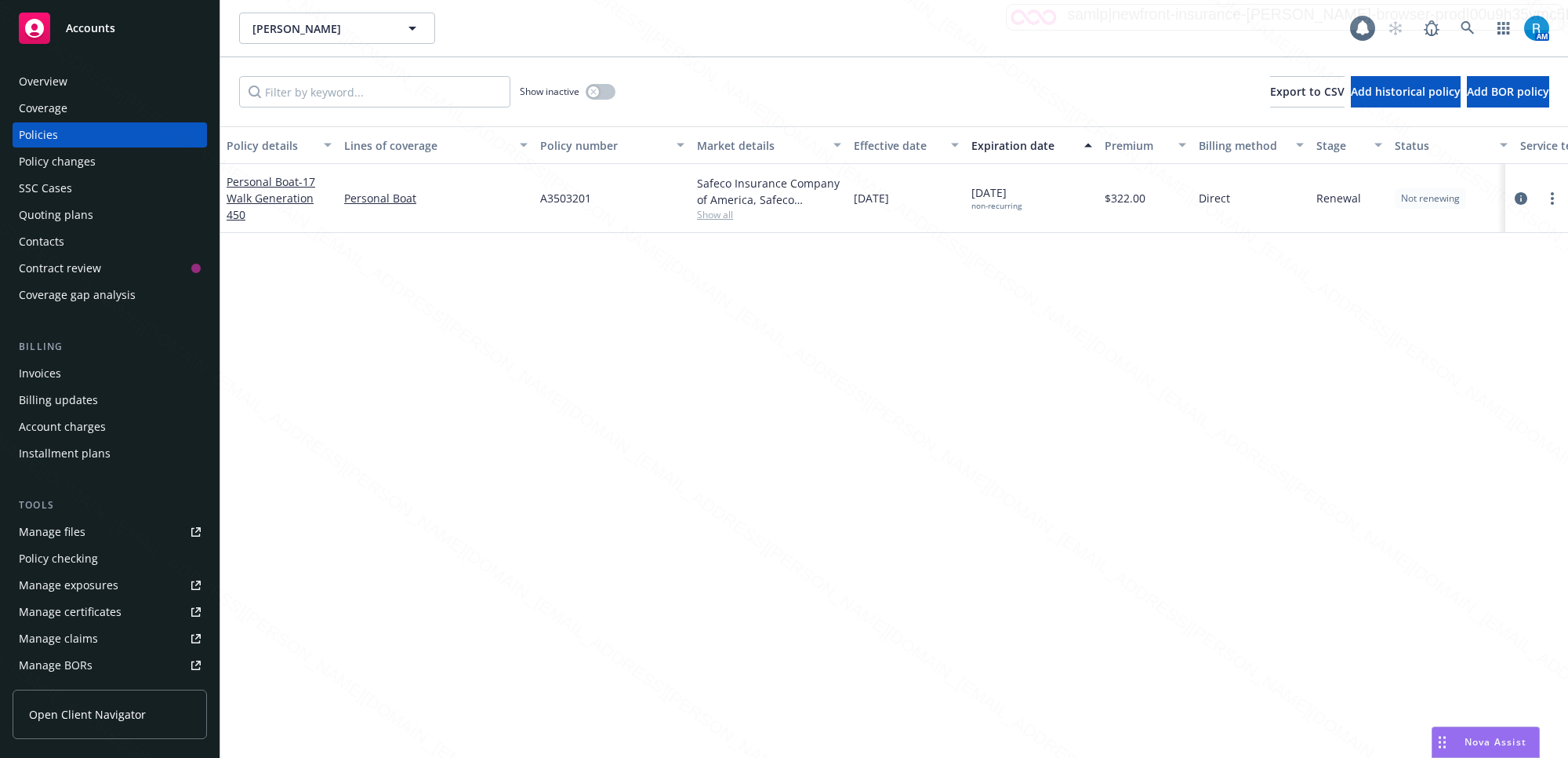
click at [93, 87] on div "Overview" at bounding box center [109, 81] width 182 height 25
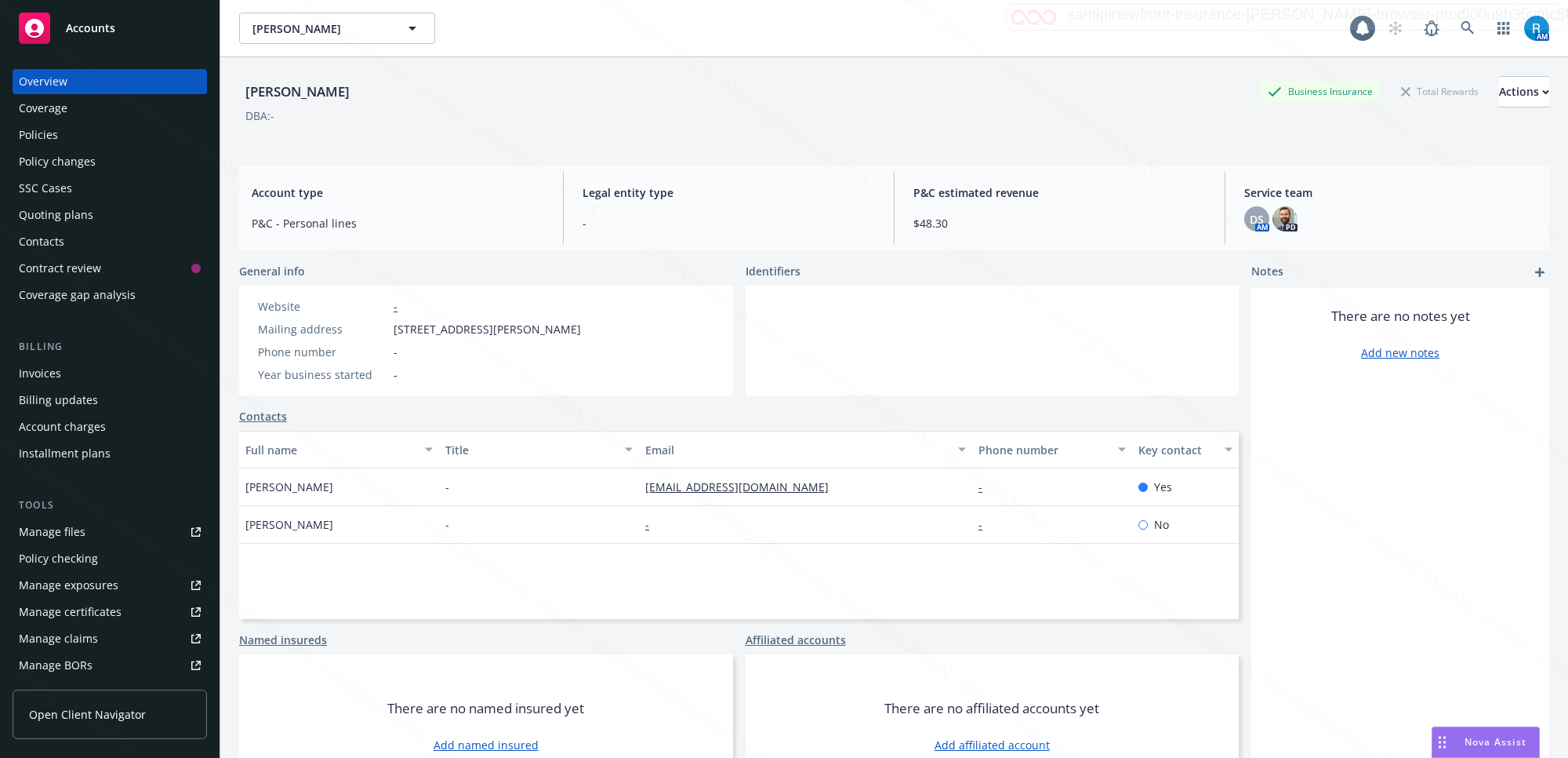
click at [70, 80] on div "Overview" at bounding box center [109, 81] width 182 height 25
drag, startPoint x: 335, startPoint y: 79, endPoint x: 235, endPoint y: 92, distance: 100.8
click at [235, 92] on div "[PERSON_NAME] Business Insurance Total Rewards Actions DBA: - Account type P&C …" at bounding box center [894, 436] width 1348 height 758
copy div "[PERSON_NAME]"
click at [75, 142] on div "Policies" at bounding box center [109, 135] width 182 height 25
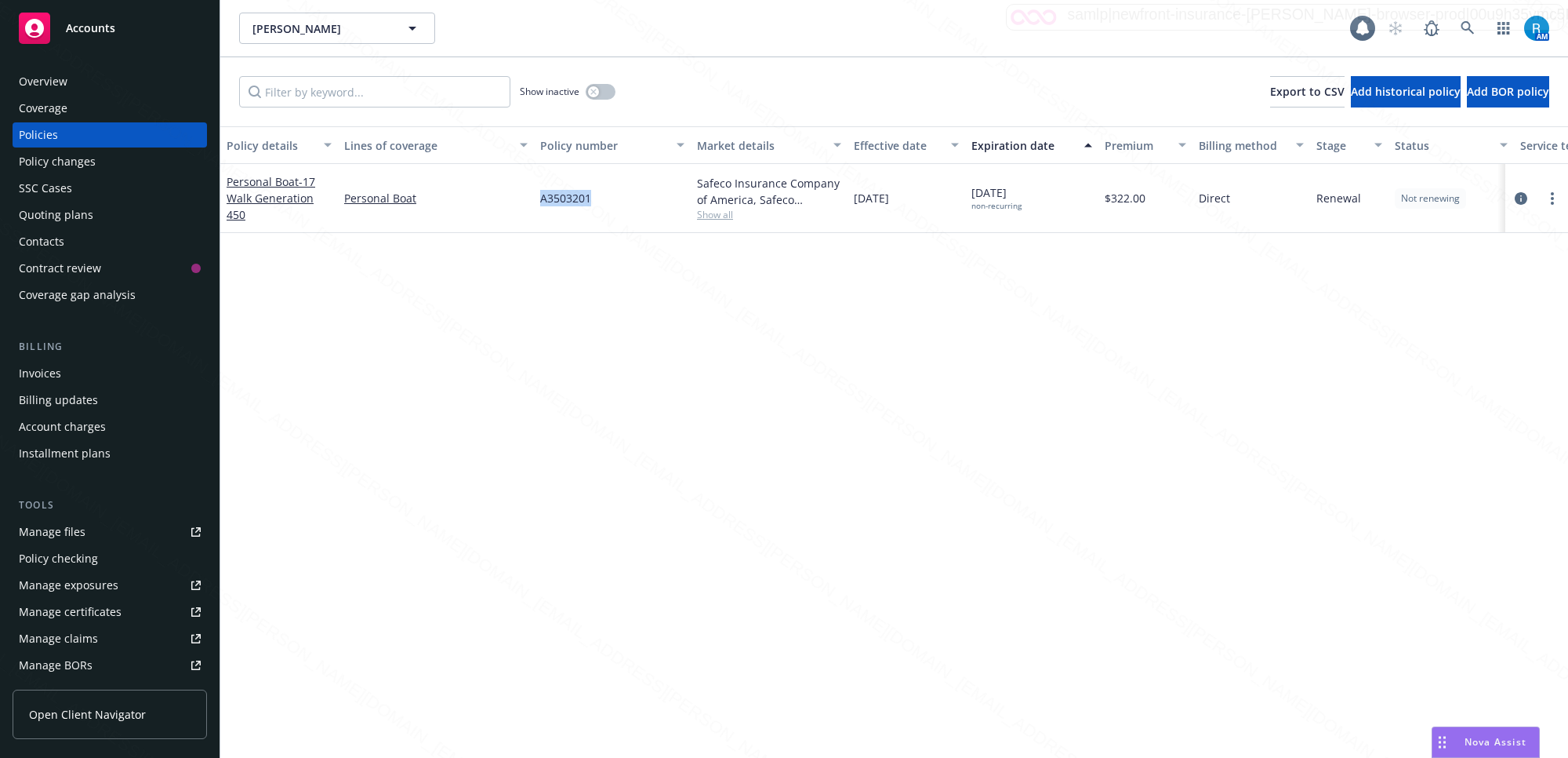
drag, startPoint x: 613, startPoint y: 203, endPoint x: 537, endPoint y: 200, distance: 76.1
click at [537, 200] on div "A3503201" at bounding box center [612, 199] width 157 height 69
copy span "A3503201"
click at [613, 214] on div "A3503201" at bounding box center [612, 199] width 157 height 69
click at [604, 203] on div "A3503201" at bounding box center [612, 199] width 157 height 69
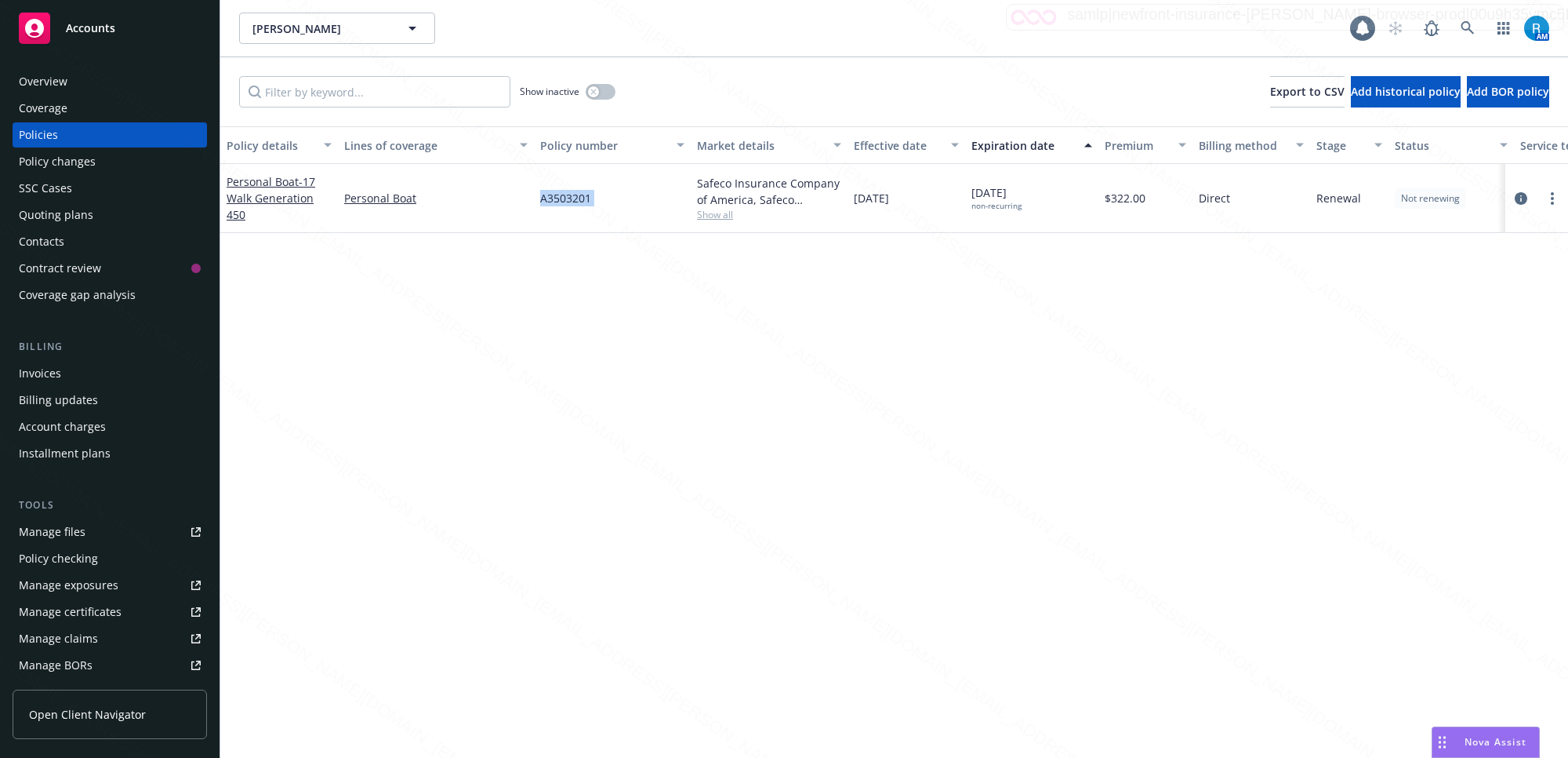
drag, startPoint x: 602, startPoint y: 202, endPoint x: 534, endPoint y: 196, distance: 68.3
click at [534, 196] on div "A3503201" at bounding box center [612, 199] width 157 height 69
copy span "A3503201"
click at [59, 85] on div "Overview" at bounding box center [43, 81] width 49 height 25
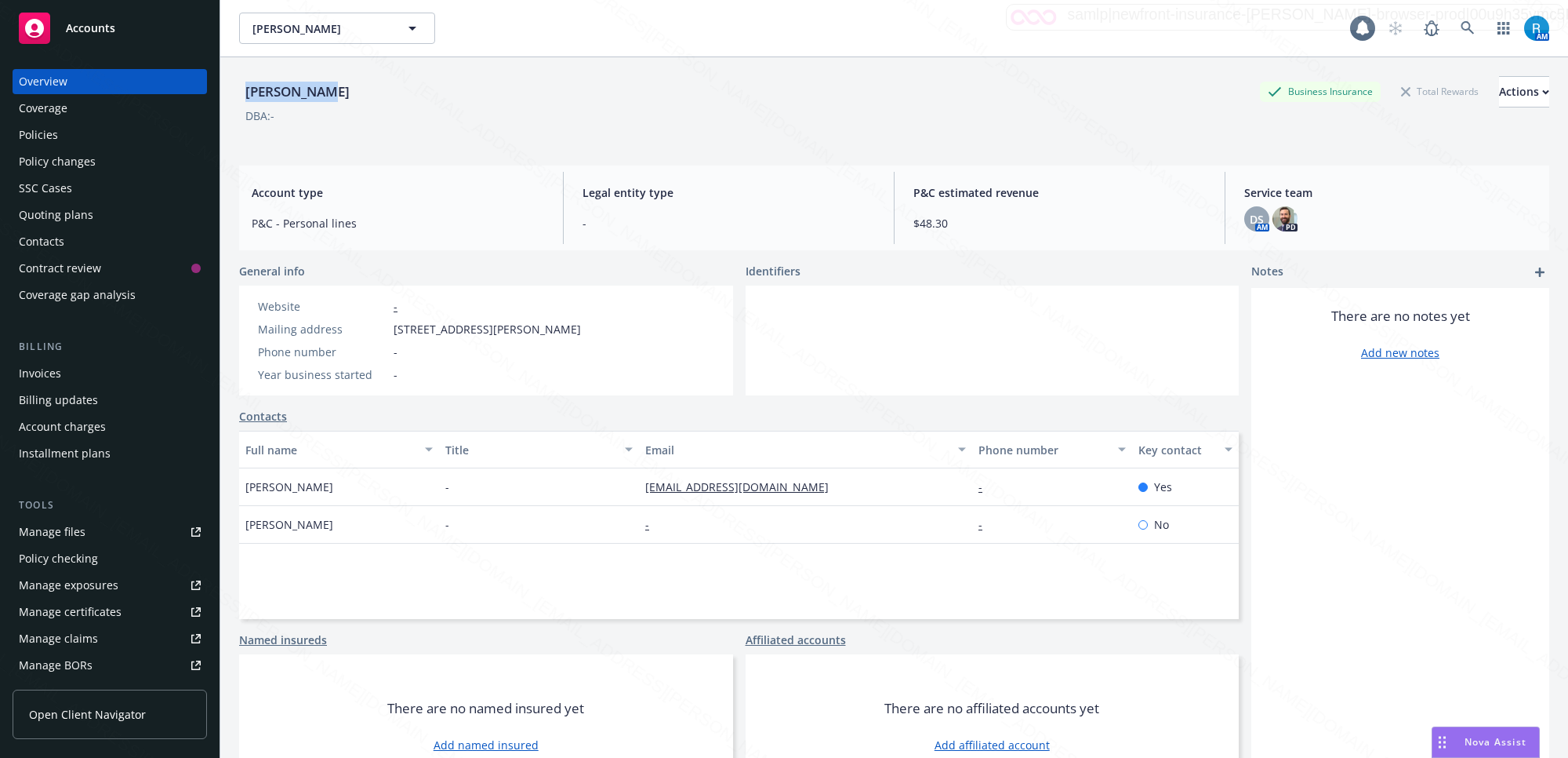
drag, startPoint x: 340, startPoint y: 88, endPoint x: 243, endPoint y: 92, distance: 97.1
click at [243, 92] on div "[PERSON_NAME] Business Insurance Total Rewards Actions" at bounding box center [894, 91] width 1310 height 31
copy div "[PERSON_NAME]"
click at [44, 142] on div "Policies" at bounding box center [38, 135] width 39 height 25
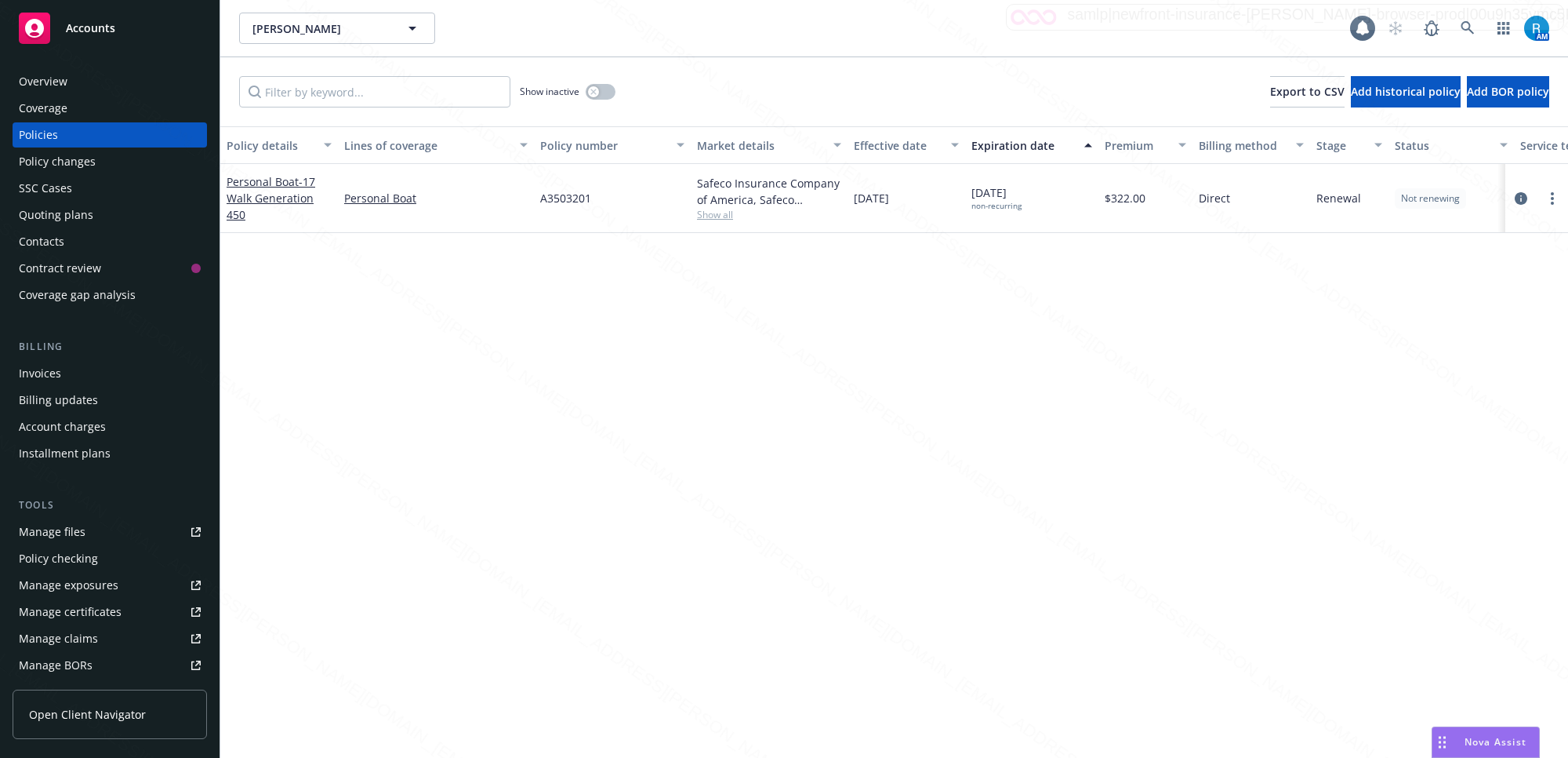
click at [604, 193] on div "A3503201" at bounding box center [612, 199] width 157 height 69
drag, startPoint x: 541, startPoint y: 199, endPoint x: 612, endPoint y: 190, distance: 71.6
click at [612, 190] on div "A3503201" at bounding box center [612, 199] width 157 height 69
copy span "A3503201"
click at [47, 76] on div "Overview" at bounding box center [43, 81] width 49 height 25
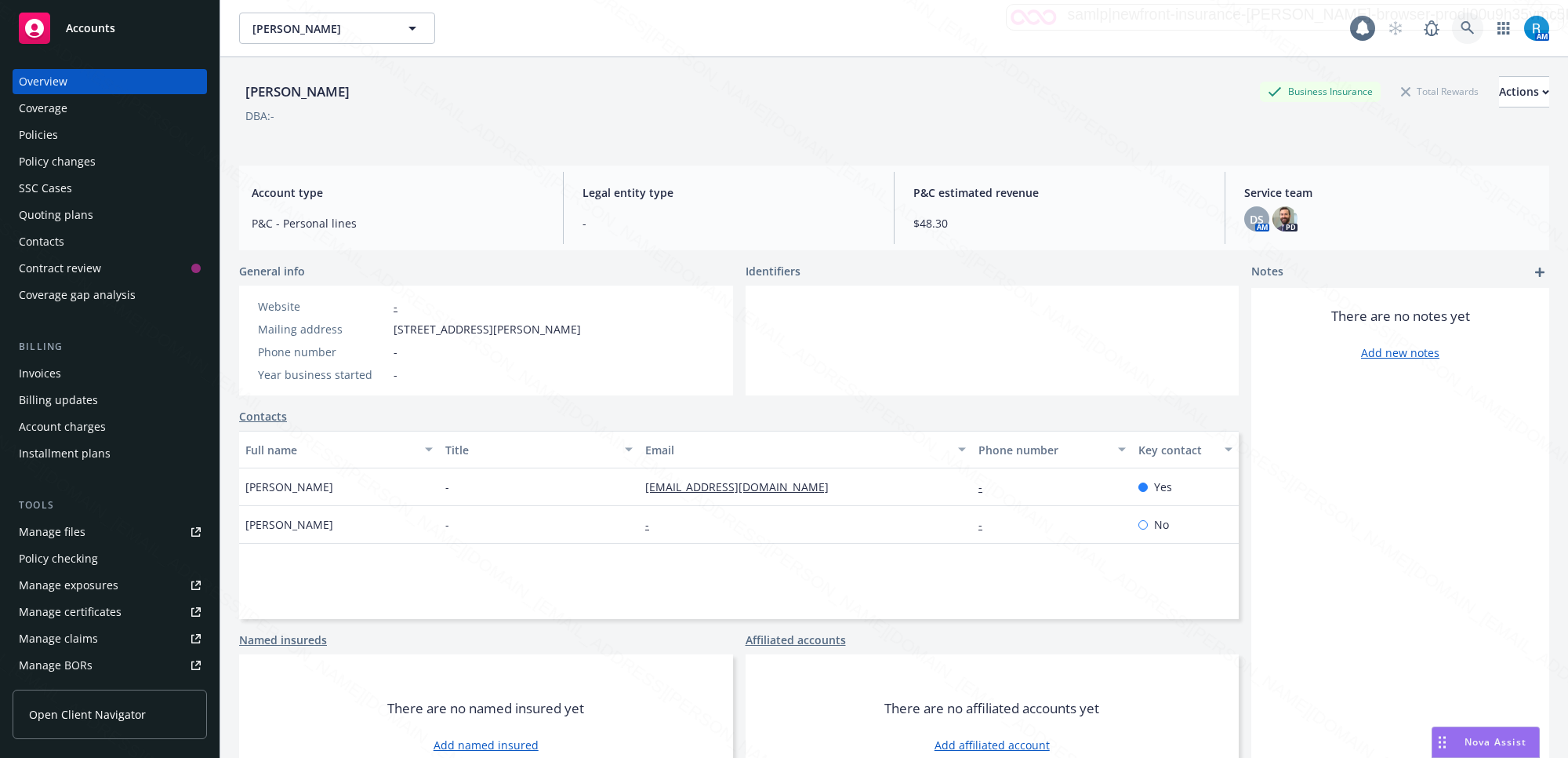
click at [1461, 26] on icon at bounding box center [1468, 28] width 14 height 14
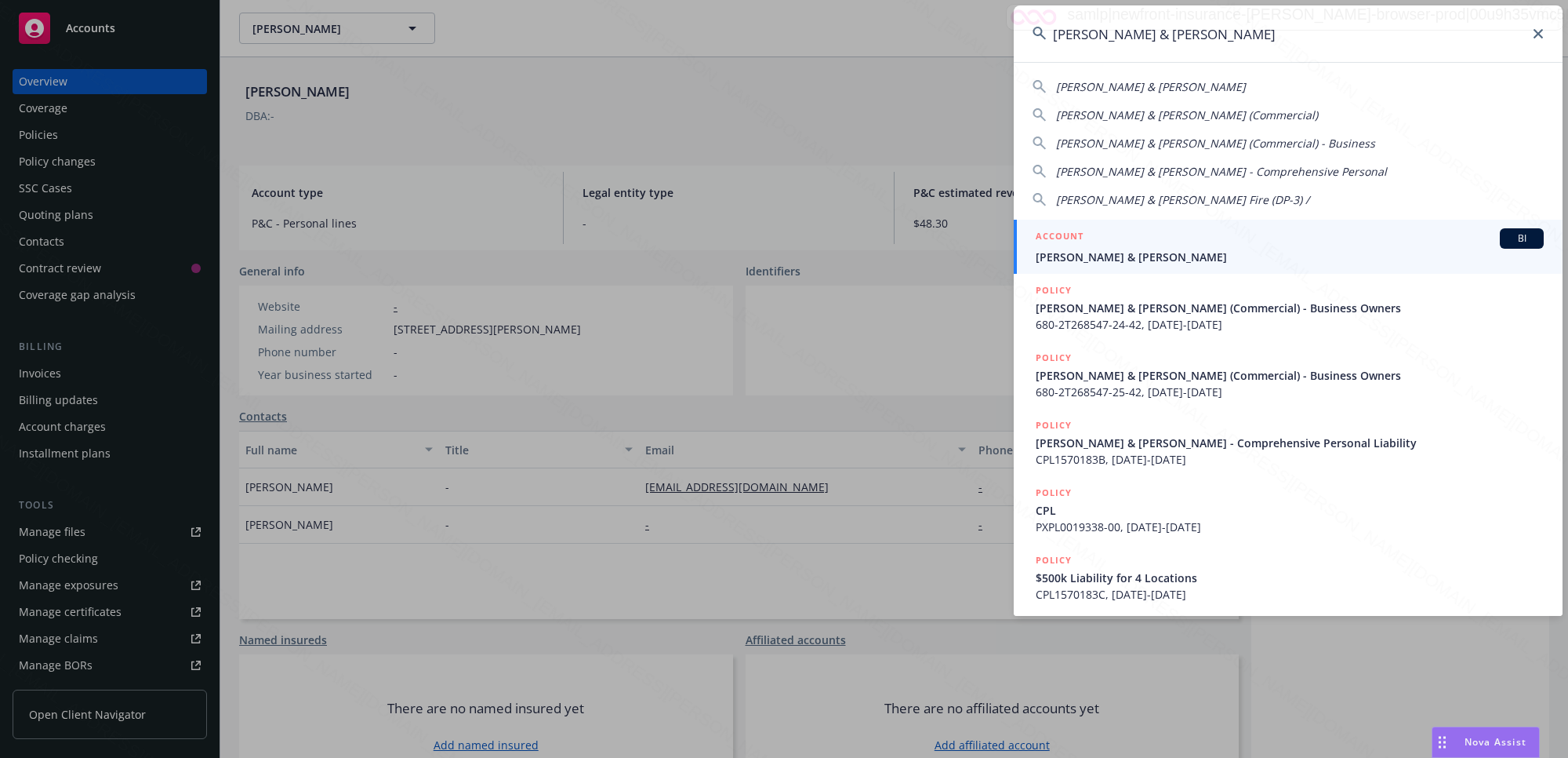
type input "[PERSON_NAME] & [PERSON_NAME]"
click at [1098, 252] on span "[PERSON_NAME] & [PERSON_NAME]" at bounding box center [1289, 257] width 508 height 17
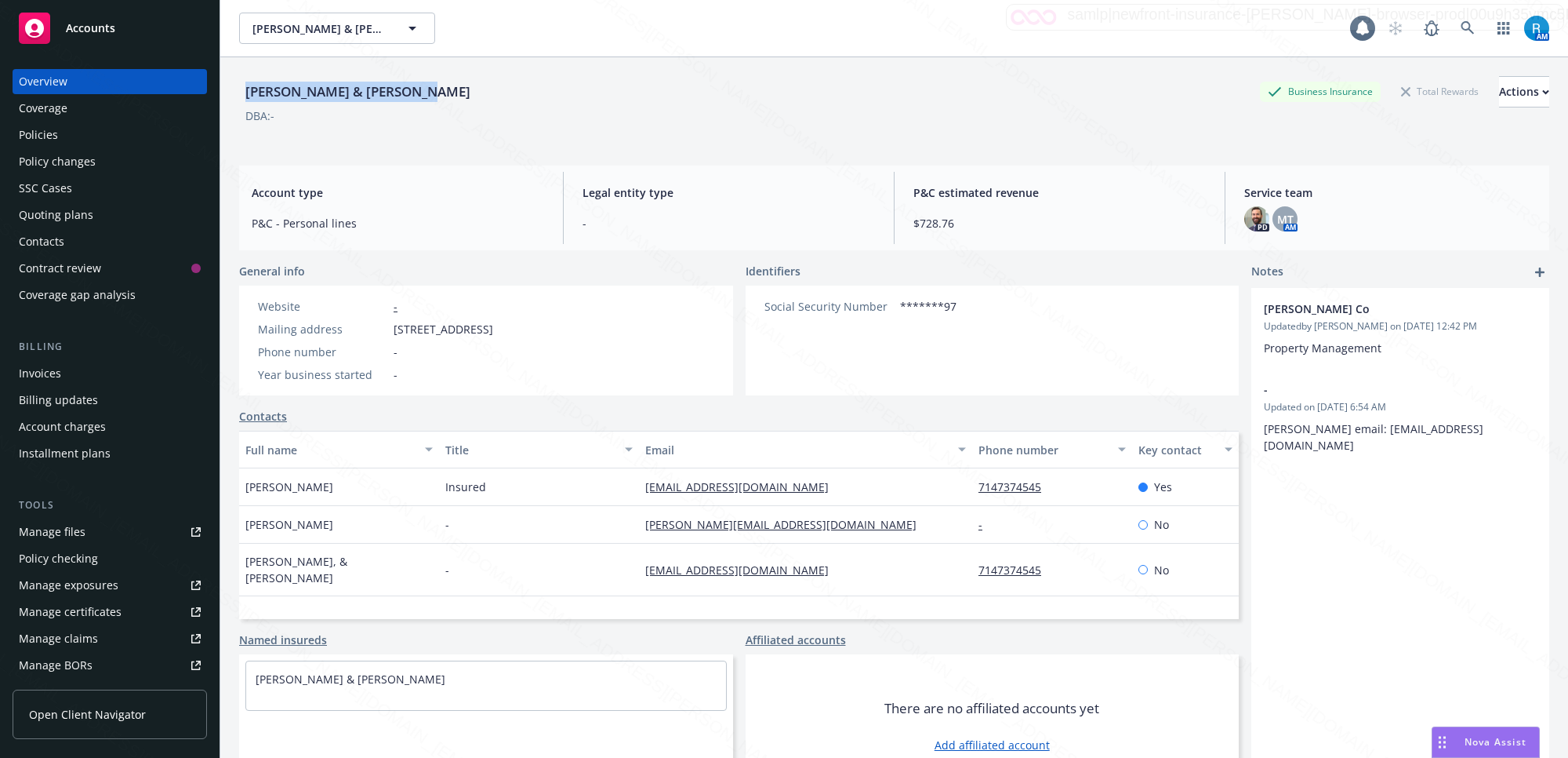
drag, startPoint x: 419, startPoint y: 91, endPoint x: 244, endPoint y: 96, distance: 175.1
click at [244, 96] on div "[PERSON_NAME] & [PERSON_NAME] Business Insurance Total Rewards Actions" at bounding box center [894, 91] width 1310 height 31
click at [420, 140] on div "[PERSON_NAME] & [PERSON_NAME] Business Insurance Total Rewards Actions DBA: -" at bounding box center [894, 108] width 1310 height 64
click at [420, 93] on div "[PERSON_NAME] & [PERSON_NAME] Business Insurance Total Rewards Actions" at bounding box center [894, 91] width 1310 height 31
drag, startPoint x: 420, startPoint y: 93, endPoint x: 244, endPoint y: 92, distance: 176.0
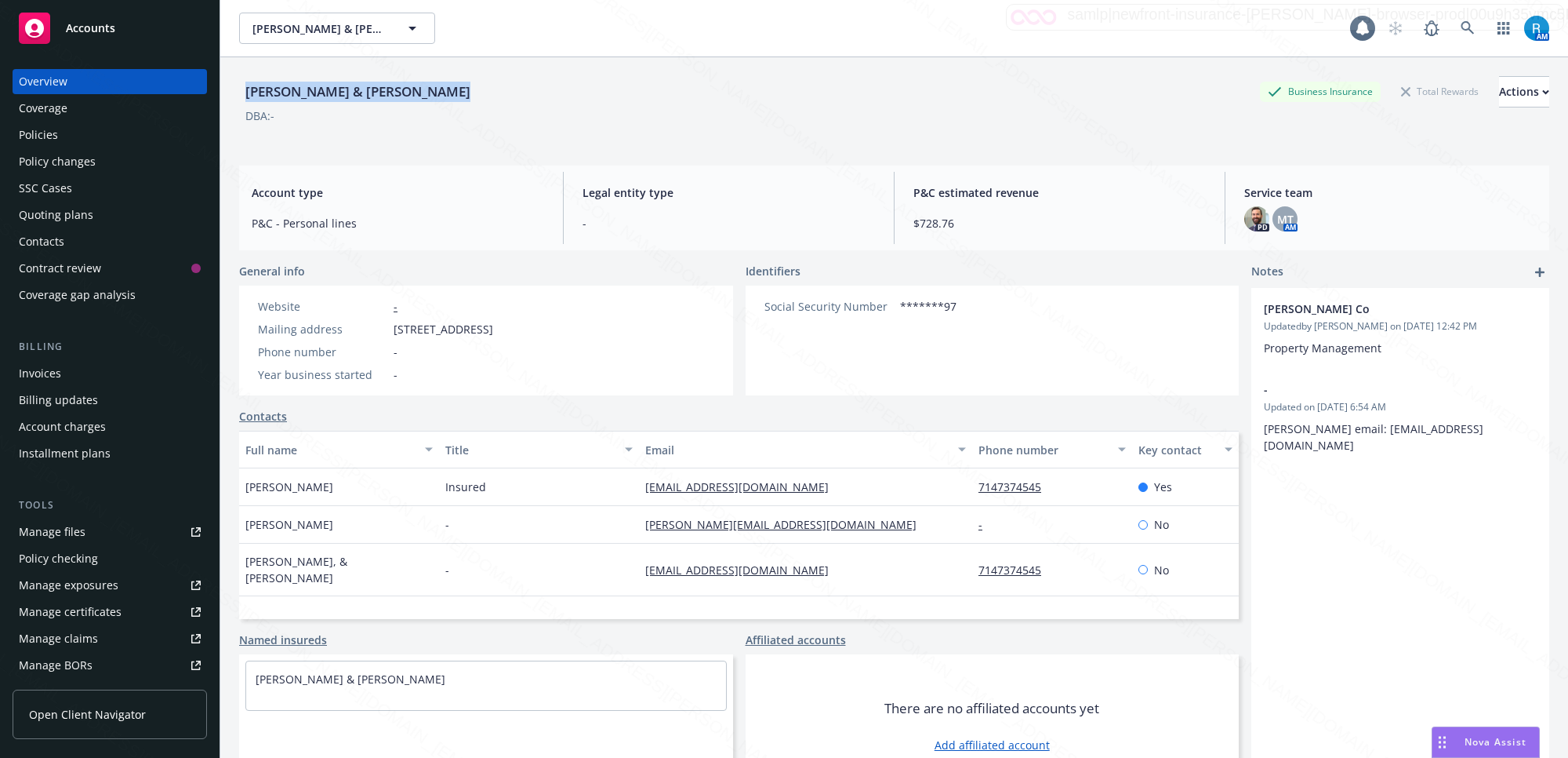
click at [244, 92] on div "[PERSON_NAME] & [PERSON_NAME] Business Insurance Total Rewards Actions" at bounding box center [894, 91] width 1310 height 31
click at [1461, 28] on icon at bounding box center [1468, 28] width 14 height 14
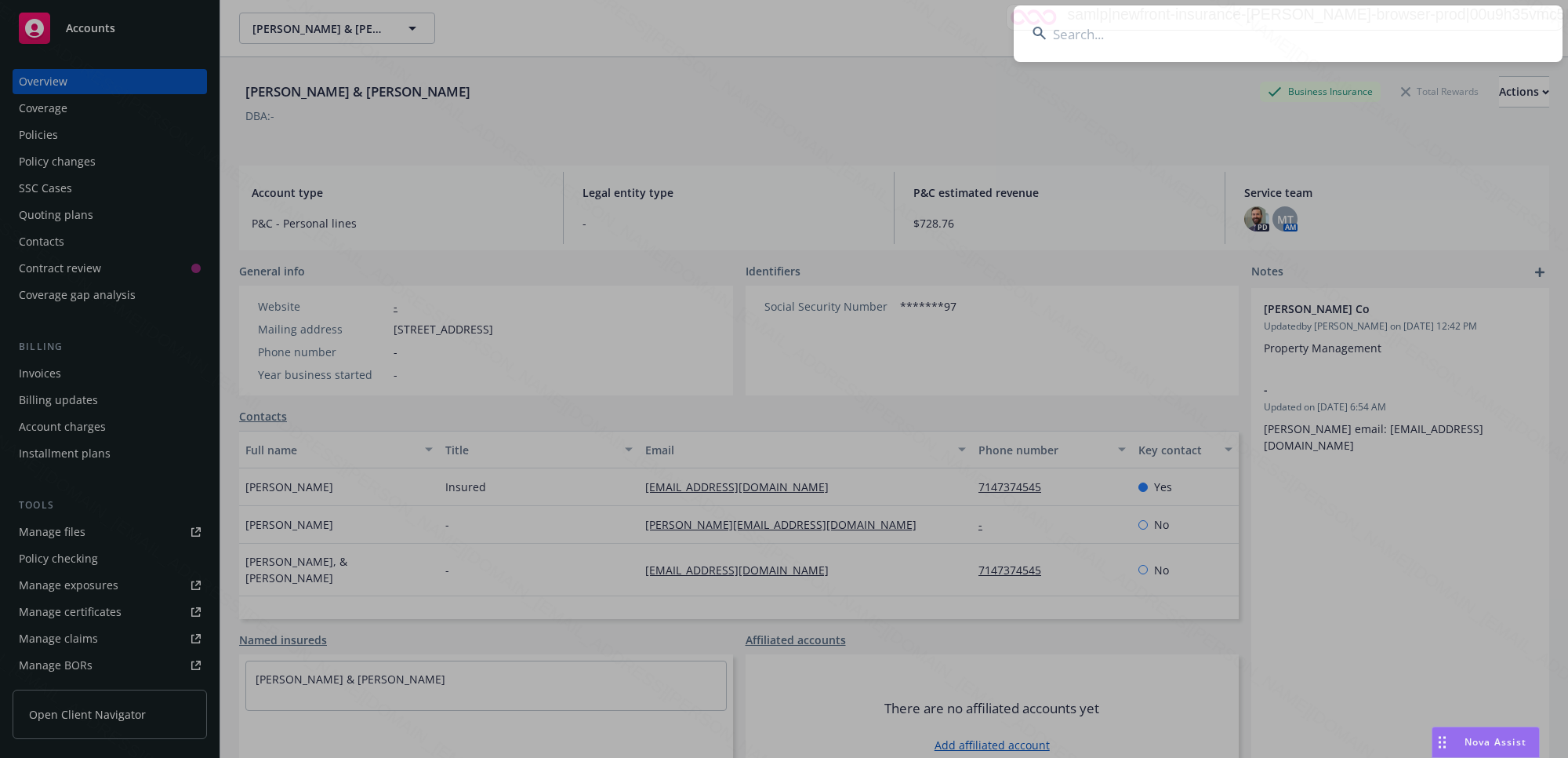
type input "[PERSON_NAME]"
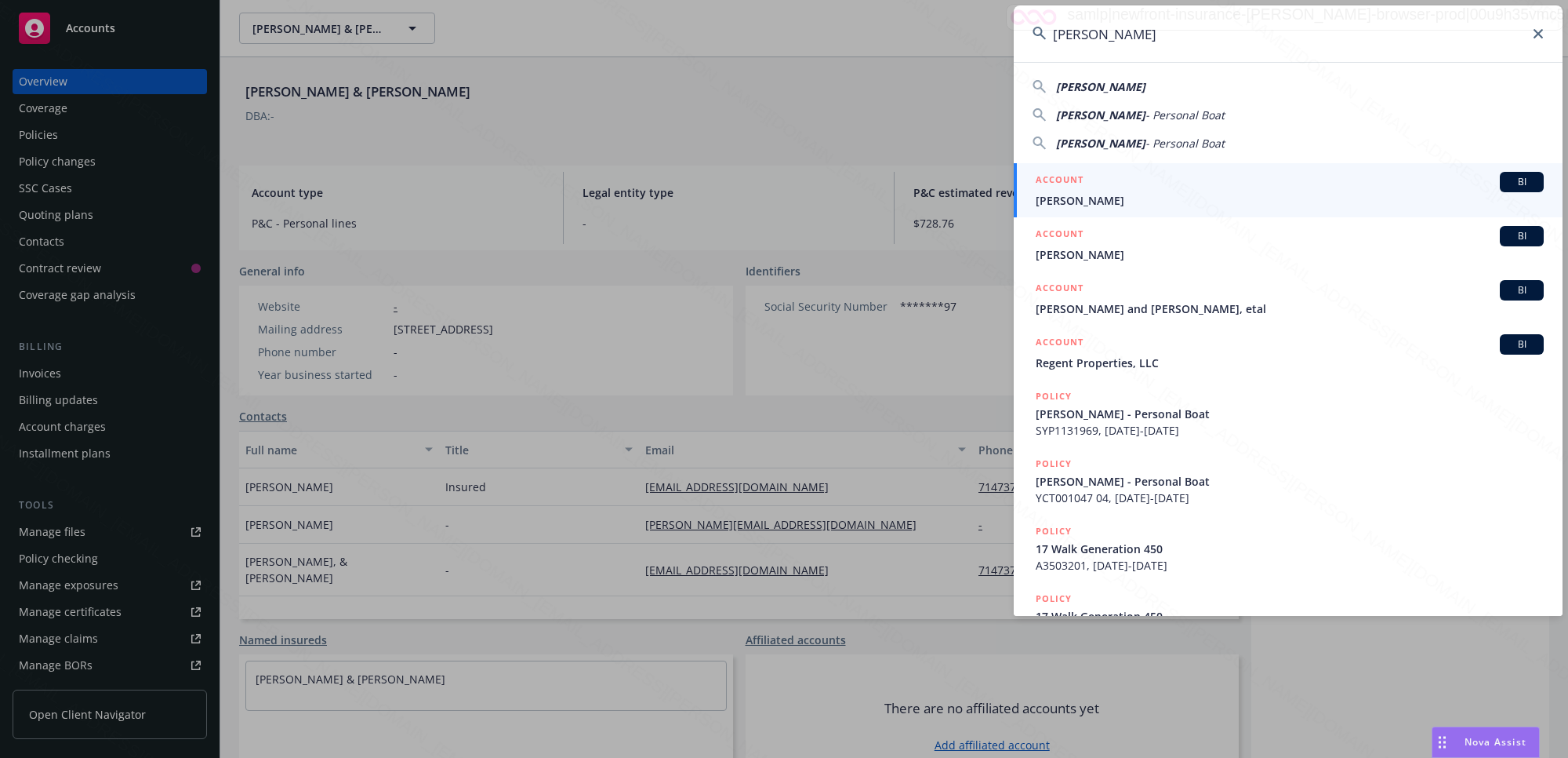
click at [1114, 192] on span "[PERSON_NAME]" at bounding box center [1289, 200] width 508 height 17
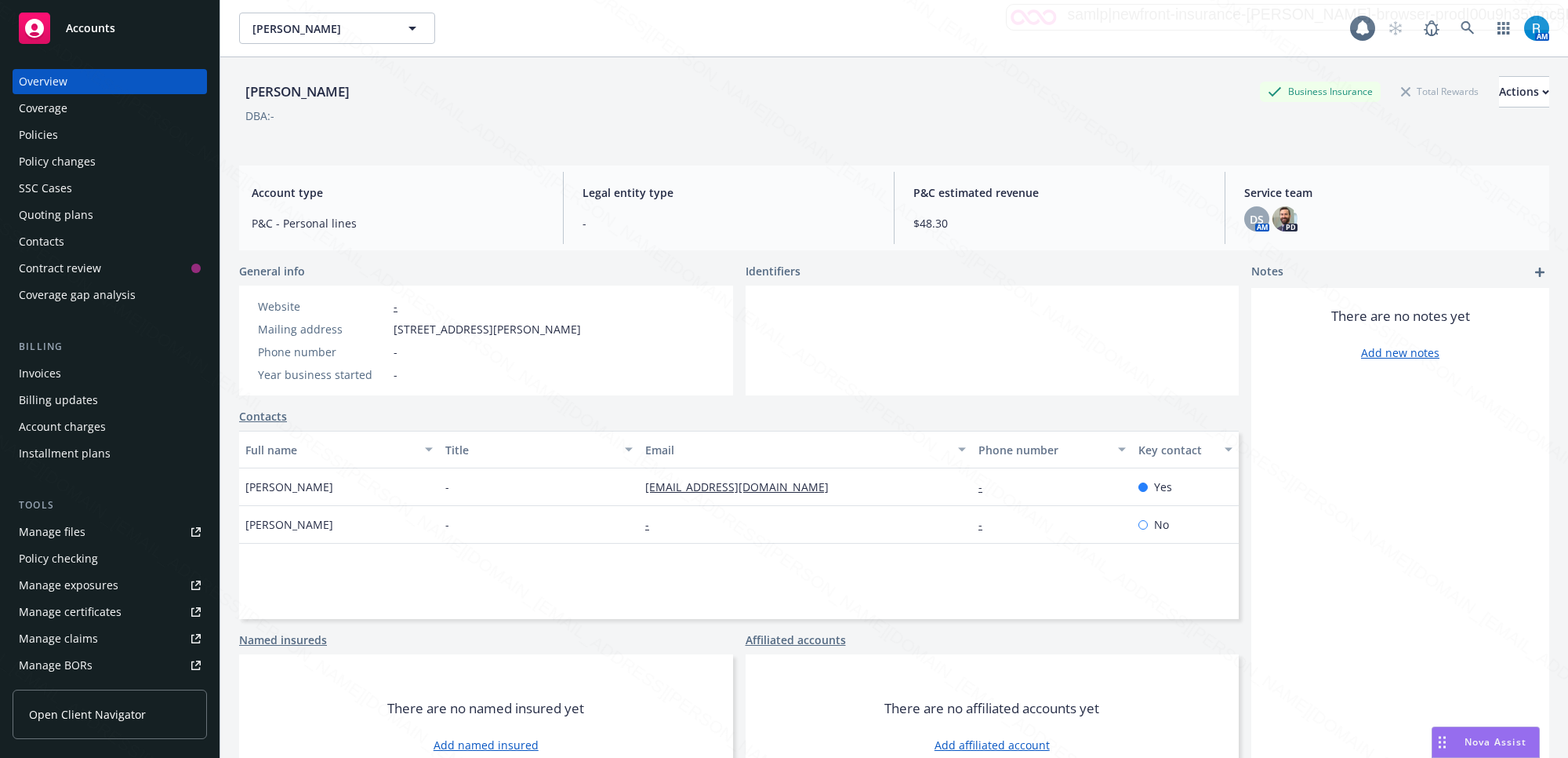
click at [56, 191] on div "SSC Cases" at bounding box center [45, 188] width 54 height 25
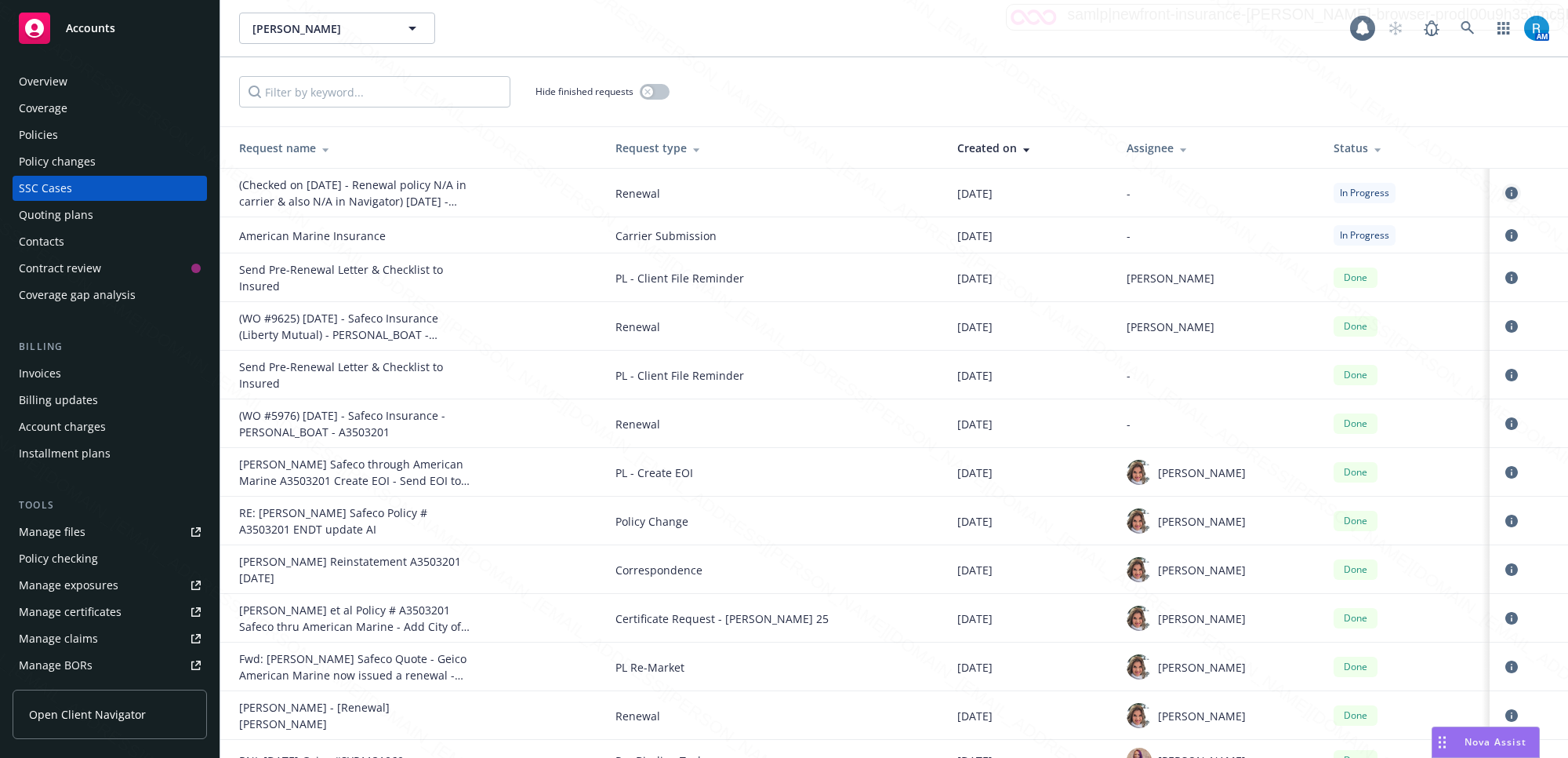
click at [1505, 188] on icon "circleInformation" at bounding box center [1511, 193] width 13 height 13
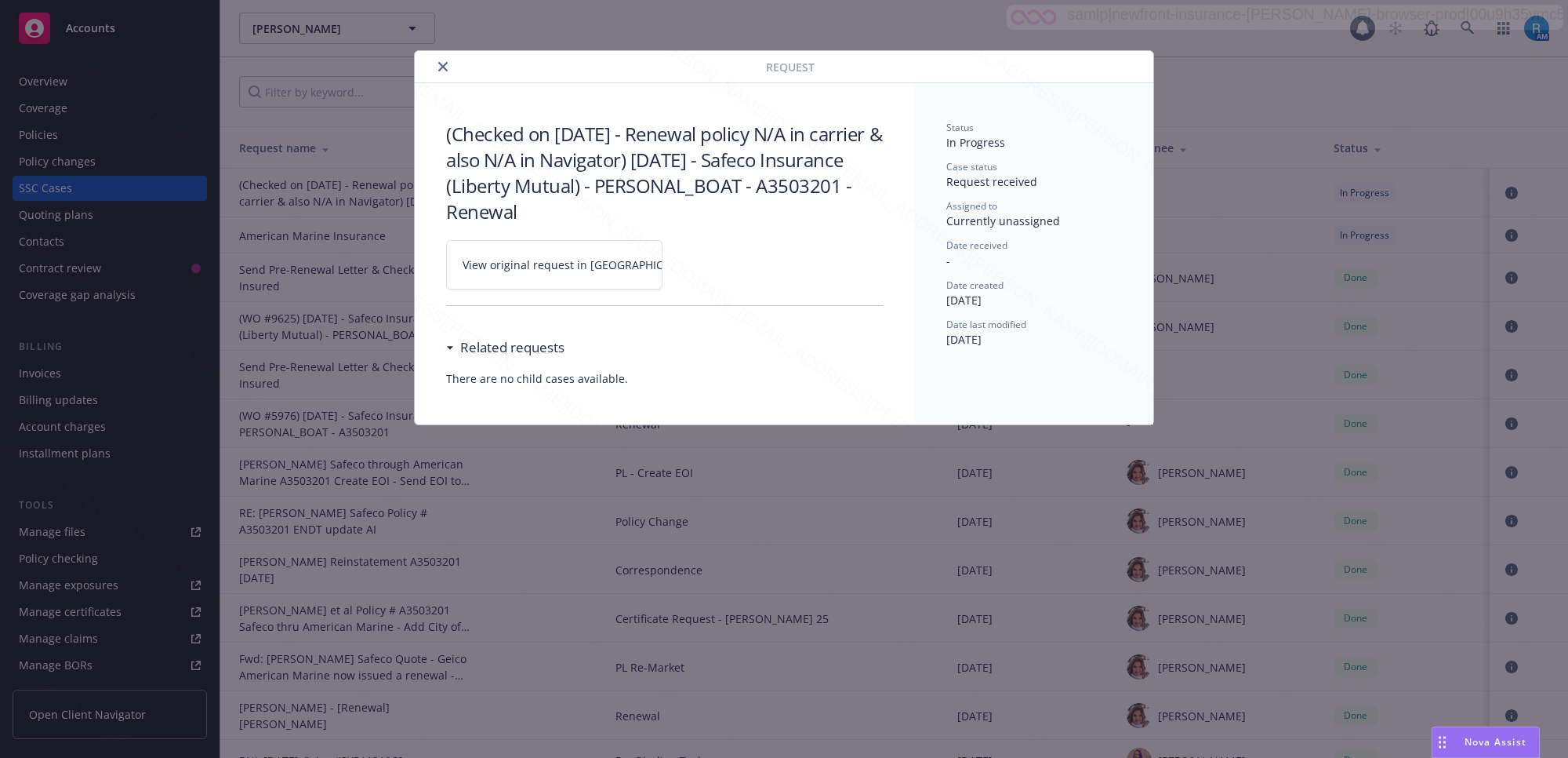
click at [707, 268] on icon at bounding box center [711, 265] width 9 height 9
click at [443, 71] on button "close" at bounding box center [443, 66] width 18 height 18
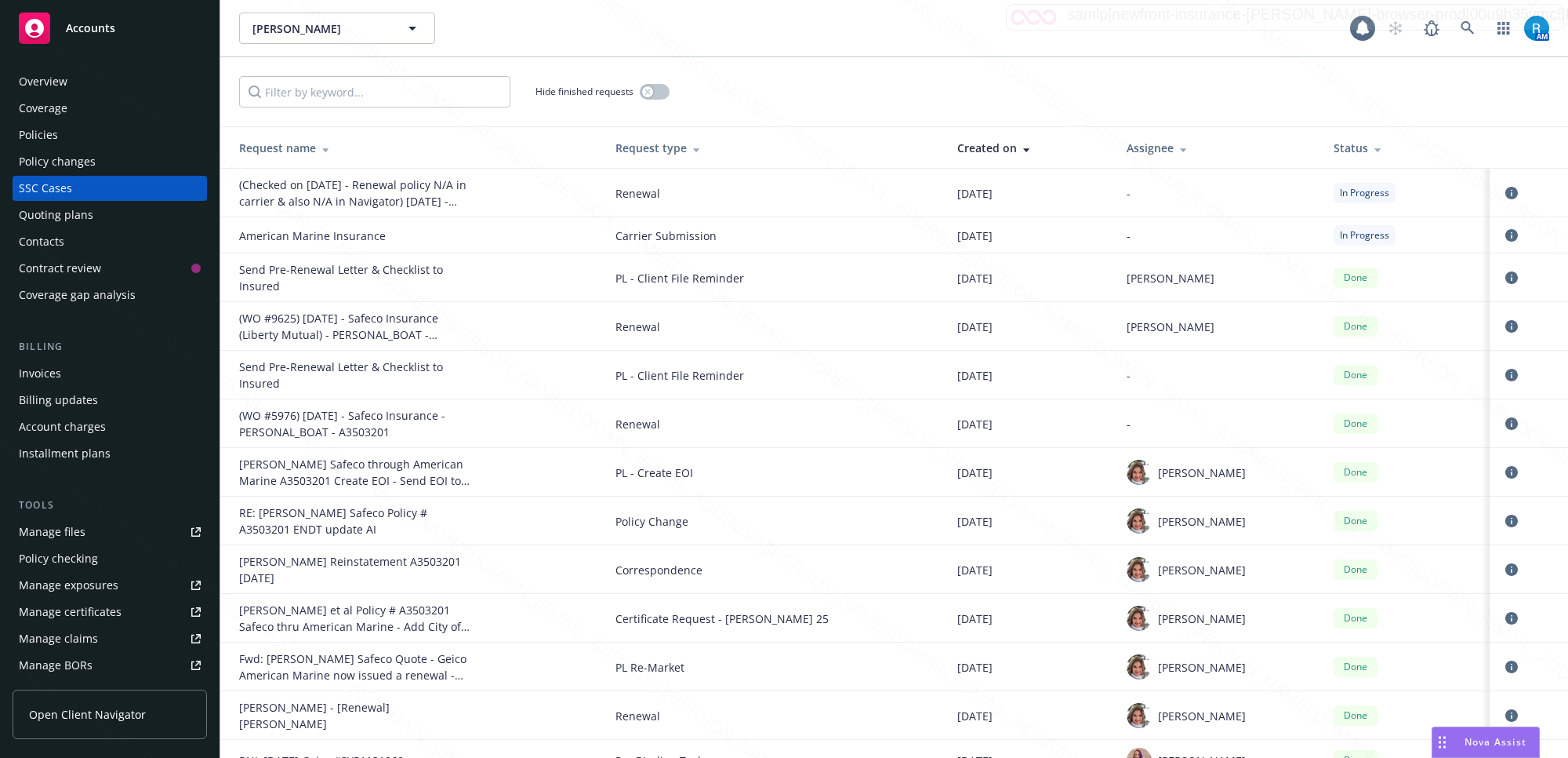
click at [443, 69] on div "Hide finished requests" at bounding box center [894, 91] width 1348 height 69
click at [1461, 24] on icon at bounding box center [1468, 28] width 14 height 14
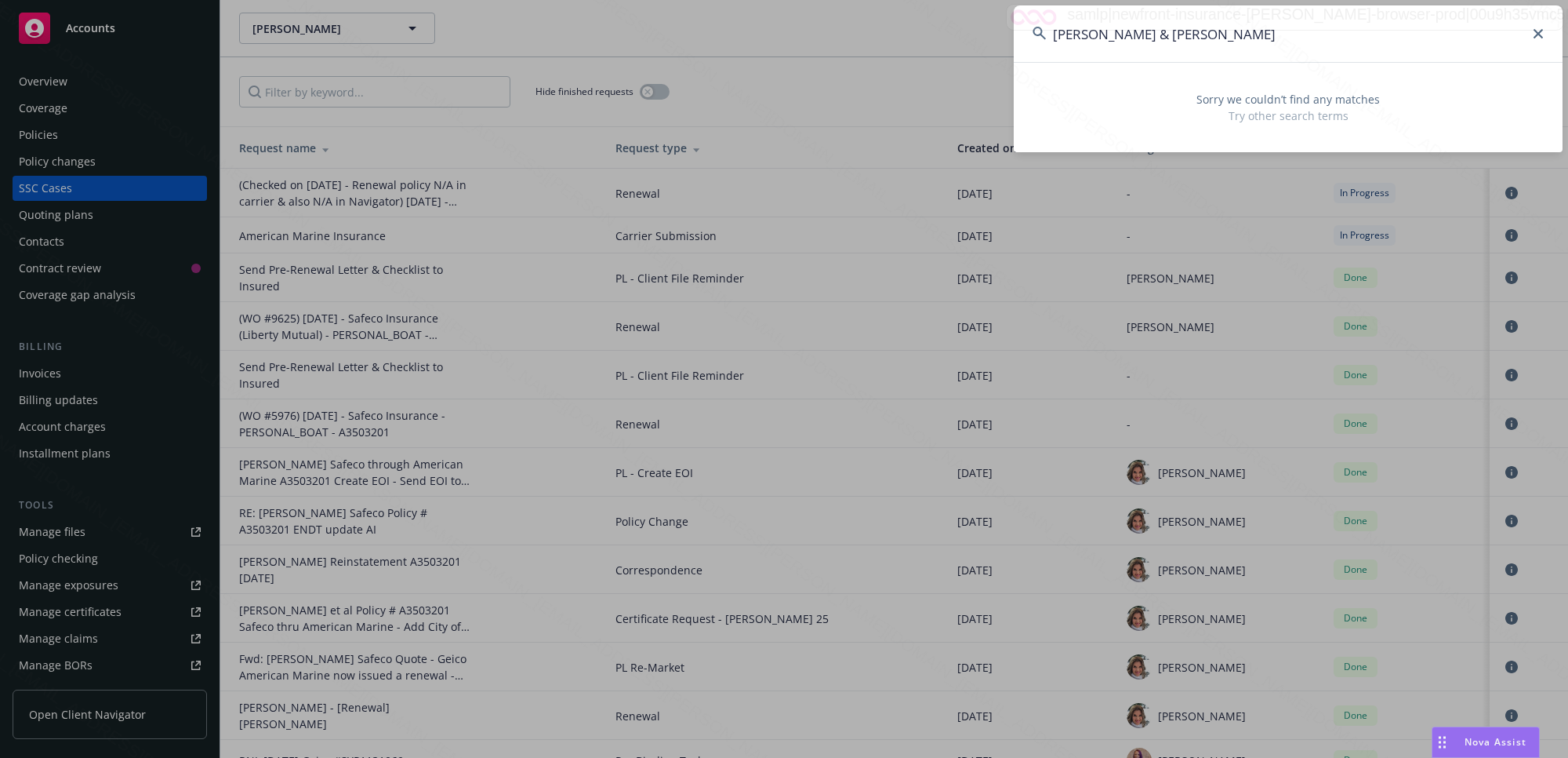
click at [1103, 35] on input "Ernst, Irma & Phillip" at bounding box center [1288, 34] width 549 height 56
drag, startPoint x: 1206, startPoint y: 33, endPoint x: 1106, endPoint y: 37, distance: 100.1
click at [1106, 37] on input "Ernst Irma & Phillip" at bounding box center [1288, 34] width 549 height 56
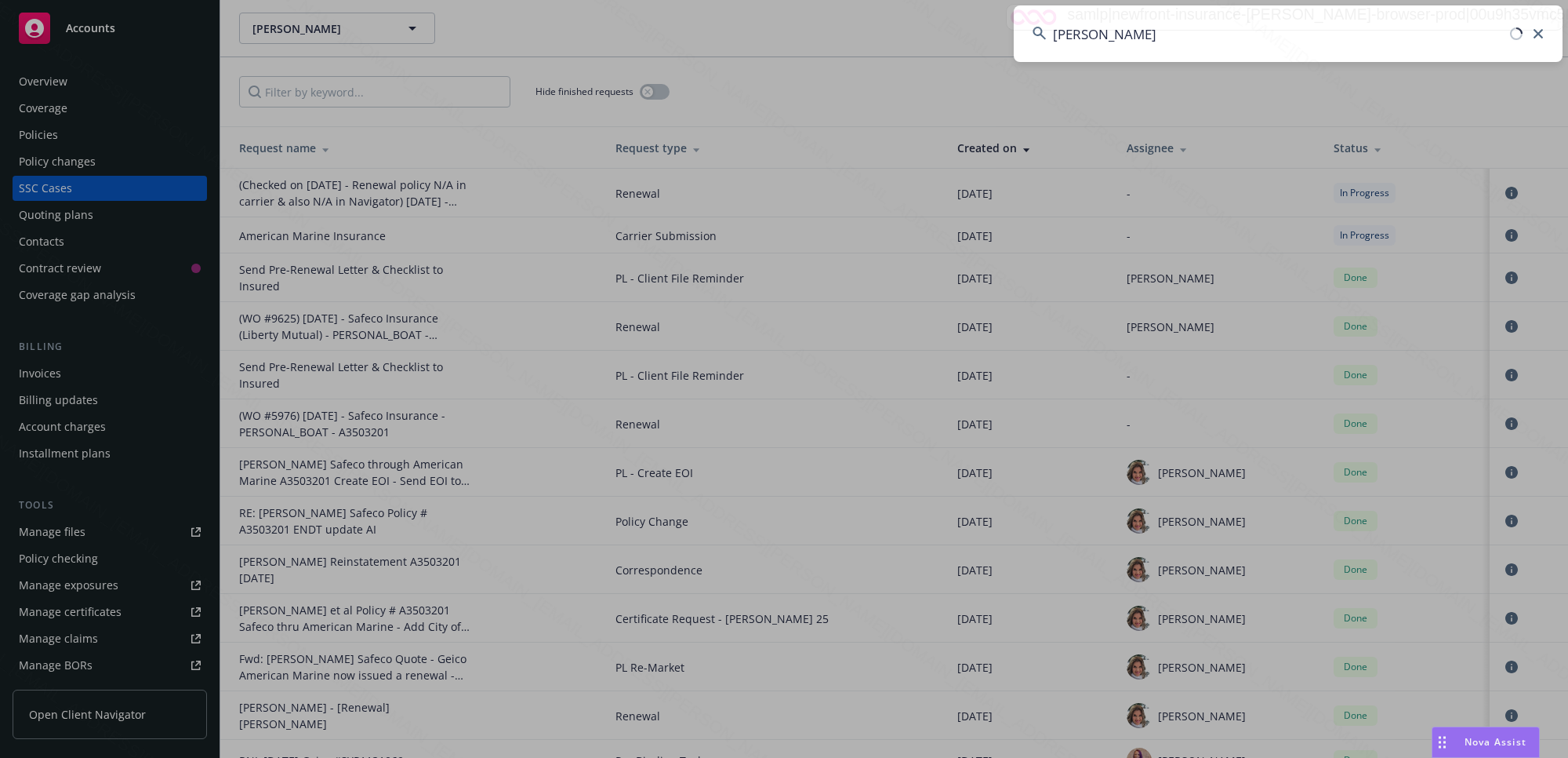
type input "Ernst"
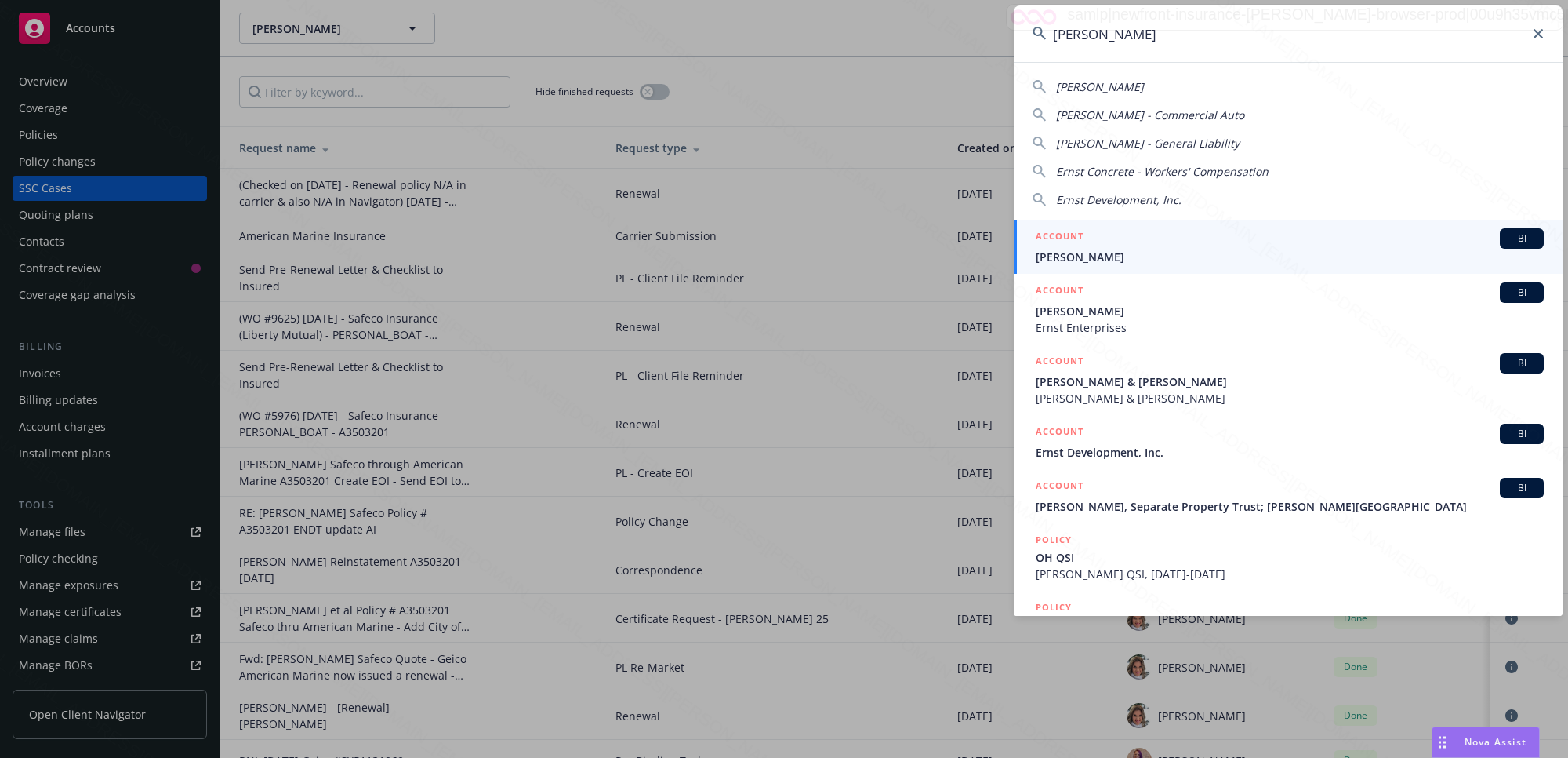
click at [1098, 249] on span "Ernst, Irma" at bounding box center [1289, 257] width 508 height 17
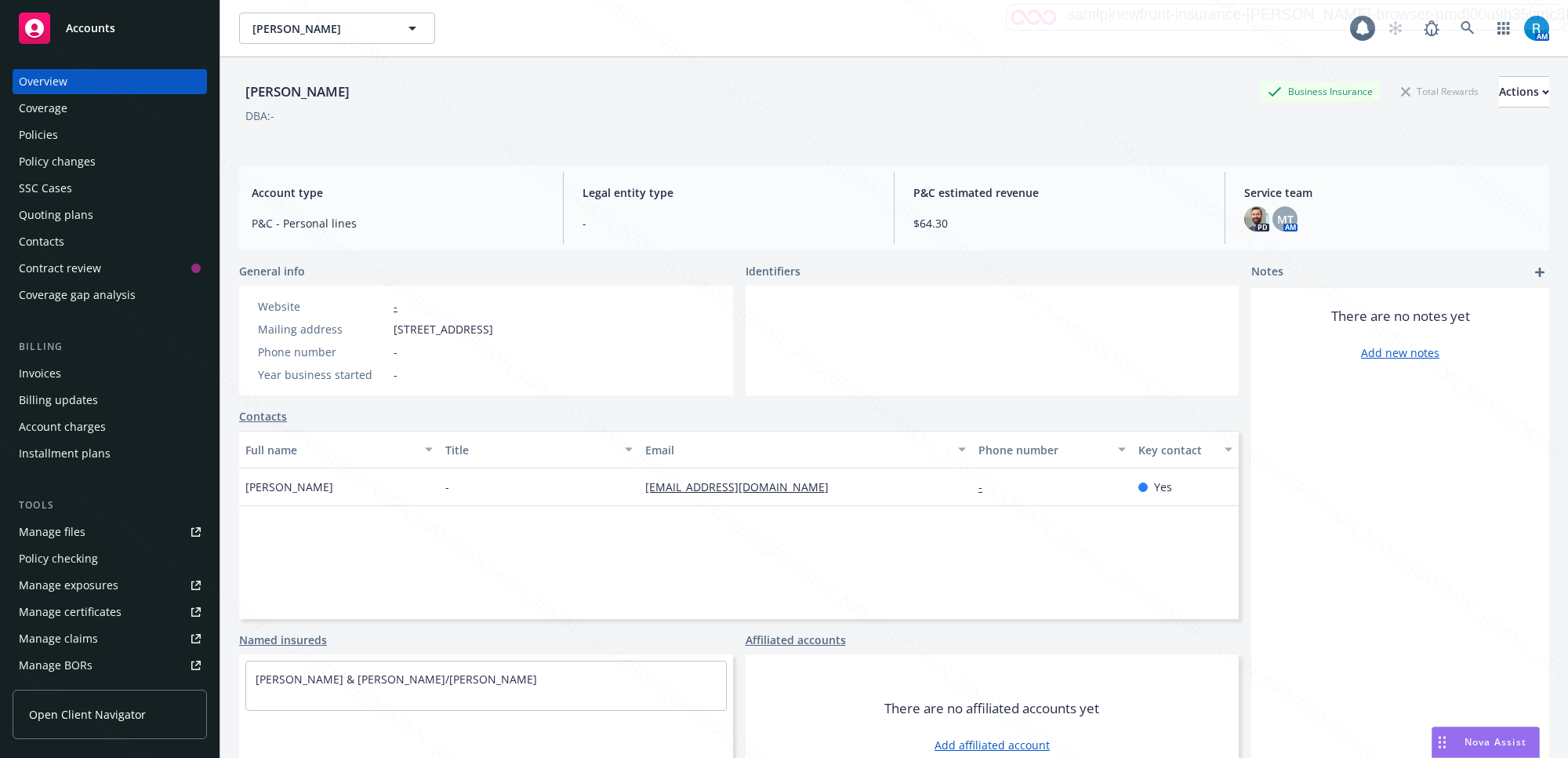
click at [38, 126] on div "Policies" at bounding box center [38, 135] width 39 height 25
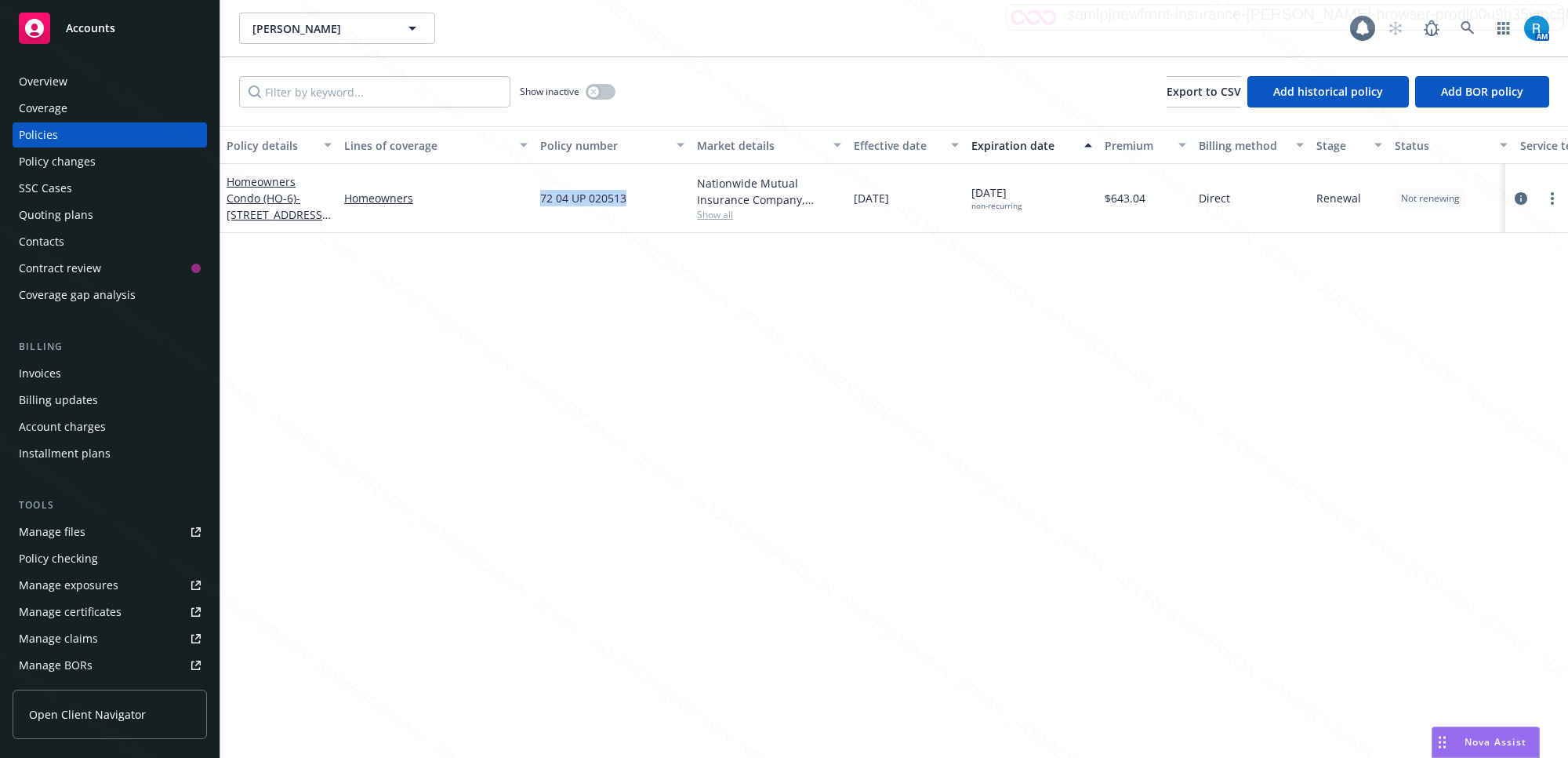
drag, startPoint x: 640, startPoint y: 196, endPoint x: 533, endPoint y: 193, distance: 107.0
click at [533, 193] on div "Homeowners Condo (HO-6) - 810 Whitewater Dr Fullerton, CA 92833 Homeowners 72 0…" at bounding box center [977, 199] width 1514 height 69
copy div "72 04 UP 020513"
